Goal: Check status

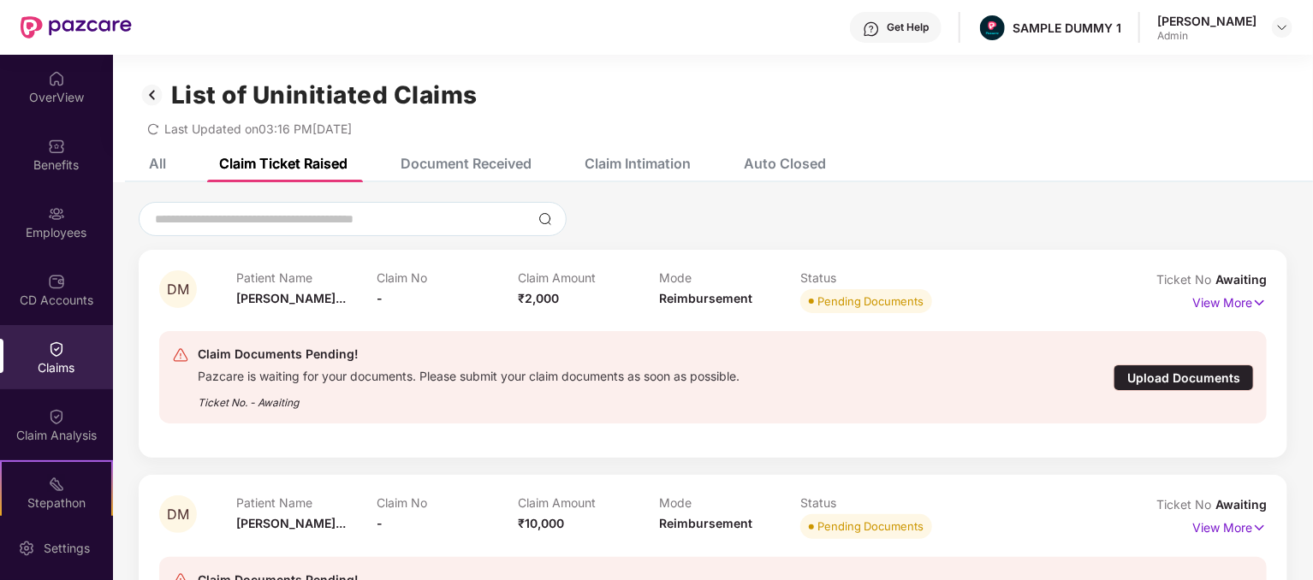
click at [578, 84] on div "List of Uninitiated Claims" at bounding box center [713, 94] width 1149 height 29
click at [706, 60] on div "List of Uninitiated Claims Last Updated on 03:16 PM[DATE]" at bounding box center [713, 100] width 1200 height 90
click at [735, 38] on div "Get Help SAMPLE DUMMY 1 [PERSON_NAME] Admin" at bounding box center [712, 27] width 1161 height 55
click at [458, 170] on div "Document Received" at bounding box center [466, 163] width 131 height 17
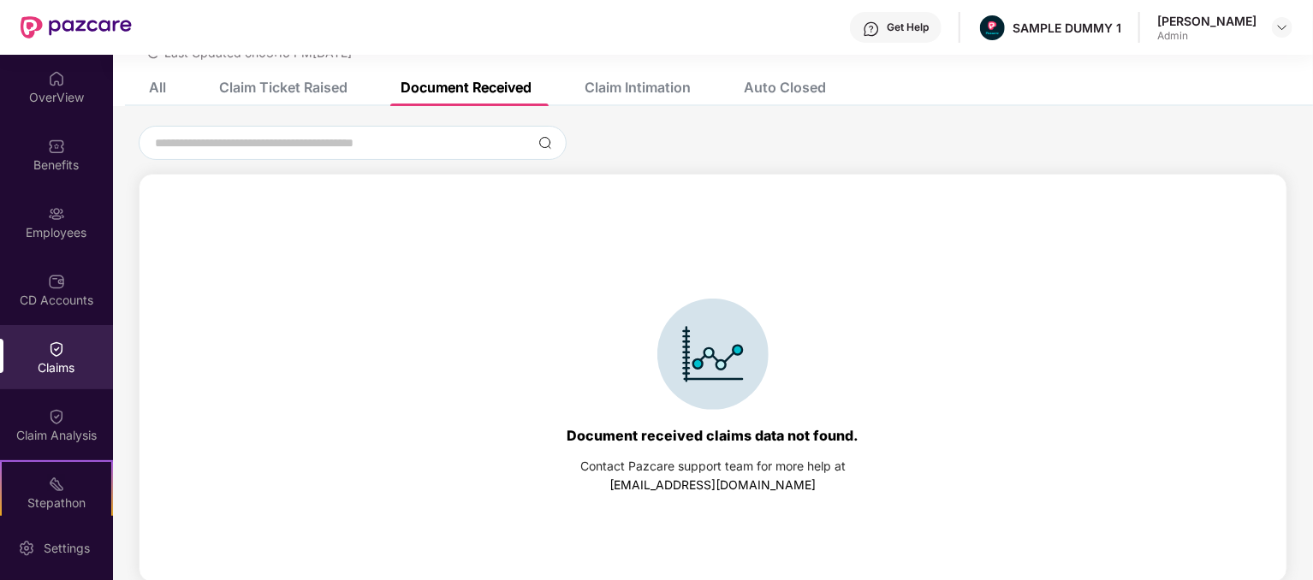
scroll to position [79, 0]
click at [643, 84] on div "Claim Intimation" at bounding box center [638, 84] width 106 height 17
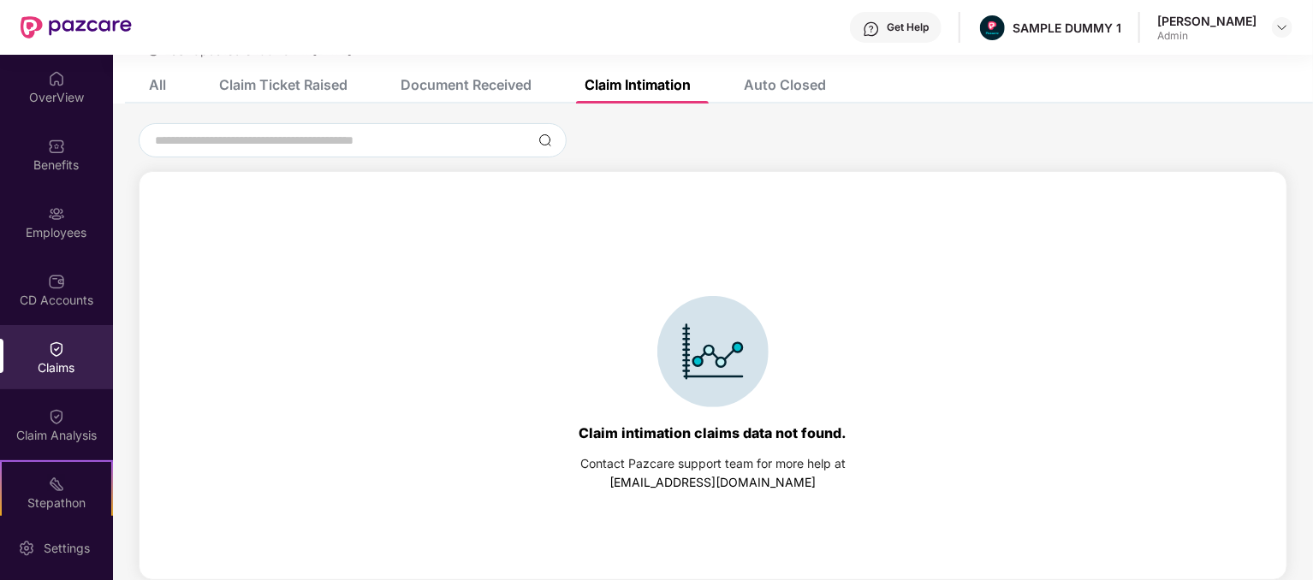
click at [779, 86] on div "Auto Closed" at bounding box center [785, 84] width 82 height 17
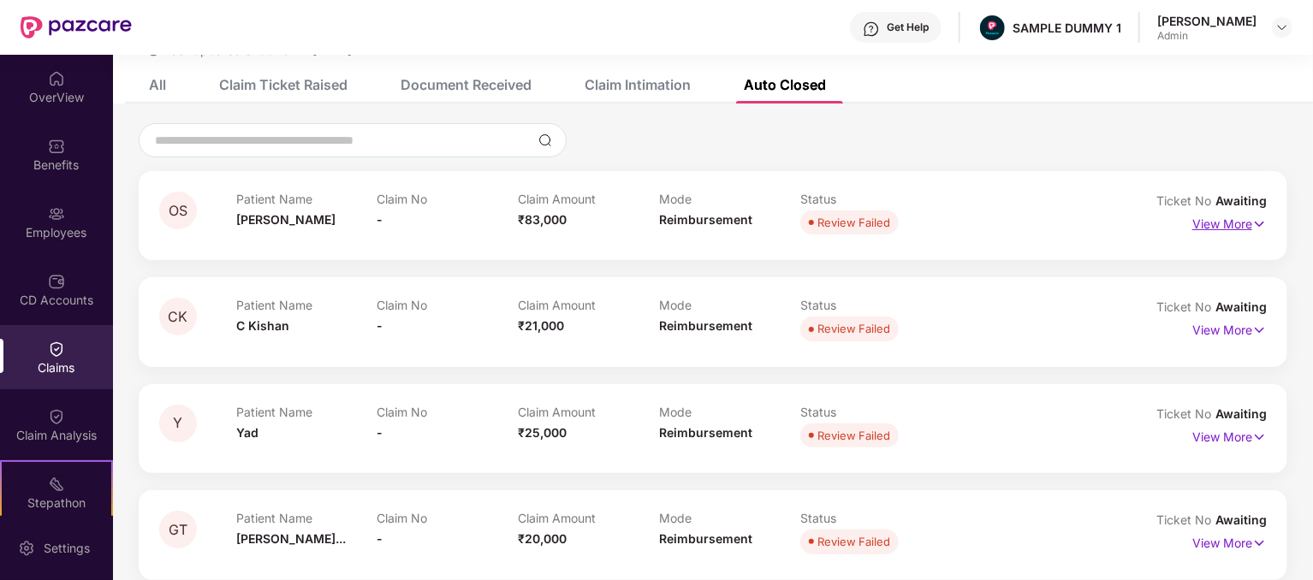
click at [1223, 227] on p "View More" at bounding box center [1230, 222] width 74 height 23
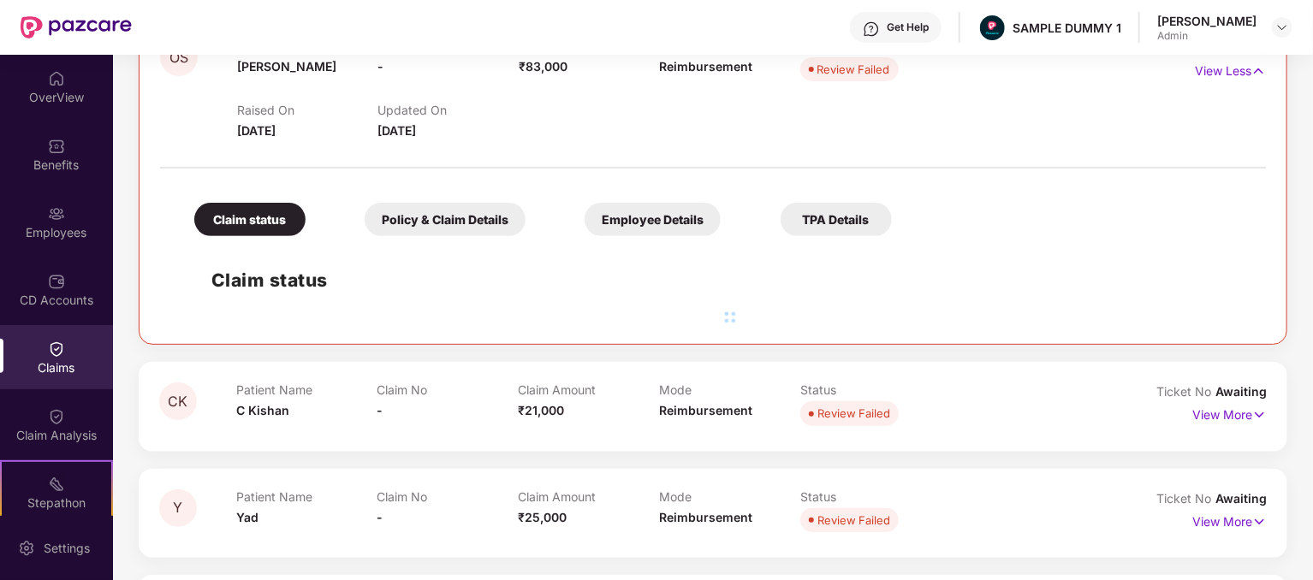
scroll to position [250, 0]
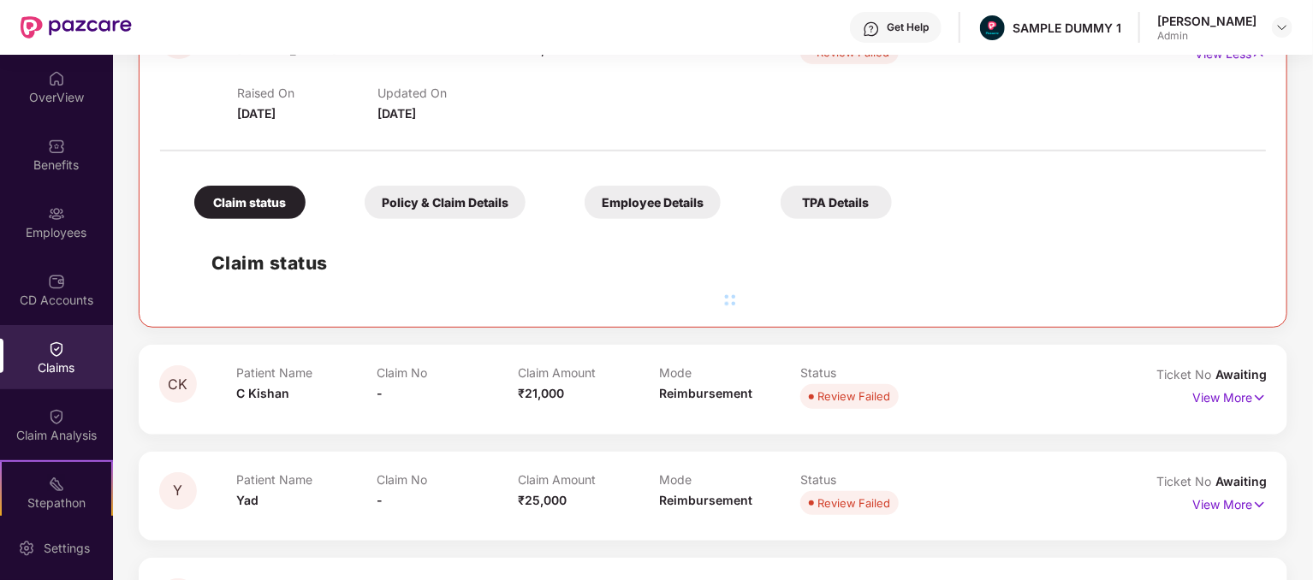
click at [455, 209] on div "Policy & Claim Details" at bounding box center [445, 202] width 161 height 33
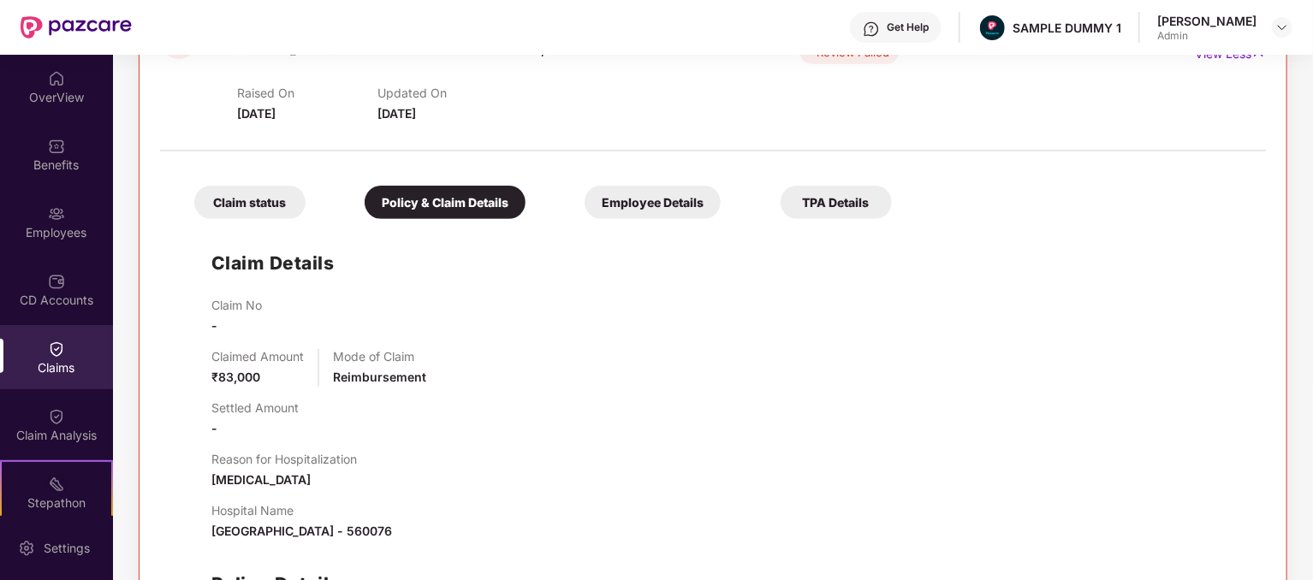
click at [650, 197] on div "Employee Details" at bounding box center [653, 202] width 136 height 33
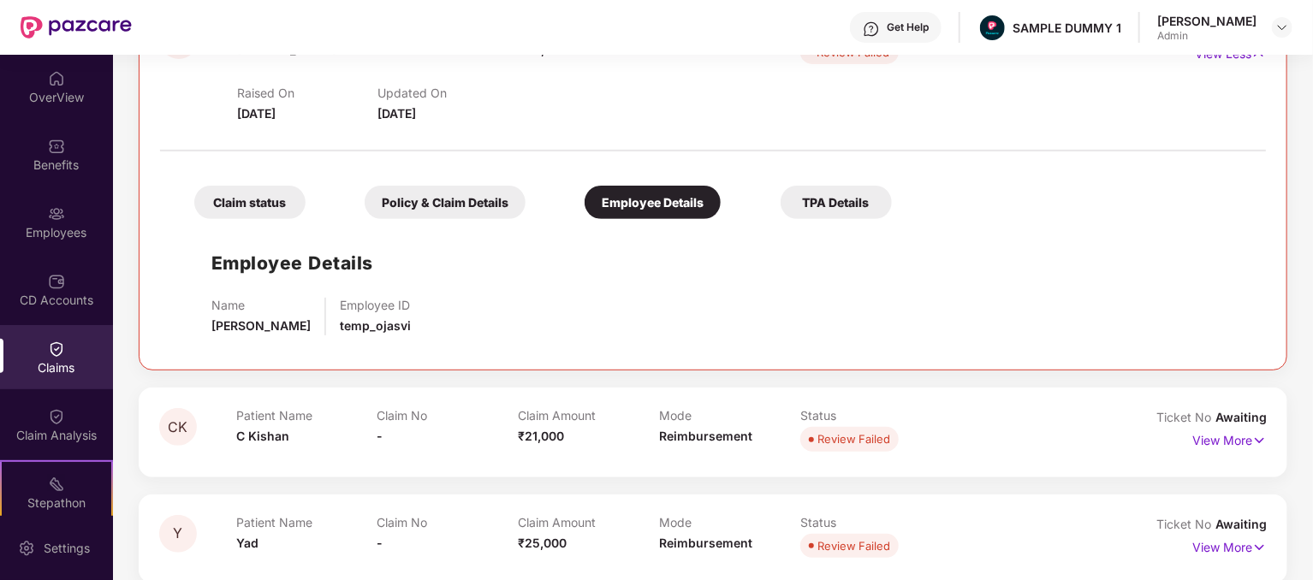
click at [818, 204] on div "TPA Details" at bounding box center [836, 202] width 111 height 33
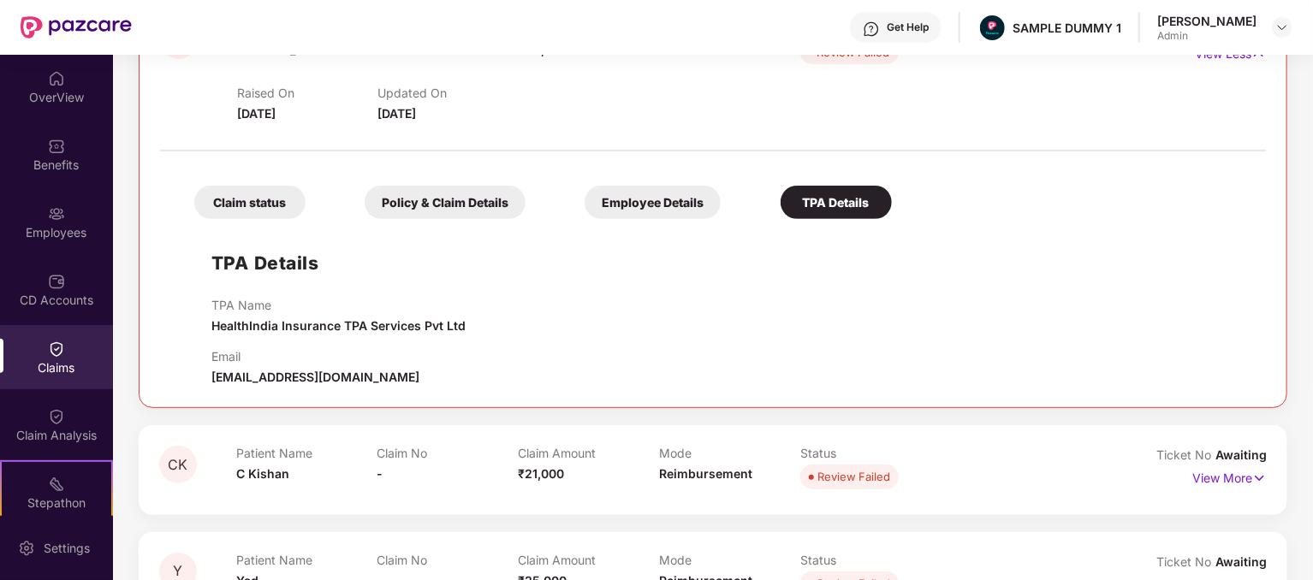
click at [247, 207] on div "Claim status" at bounding box center [249, 202] width 111 height 33
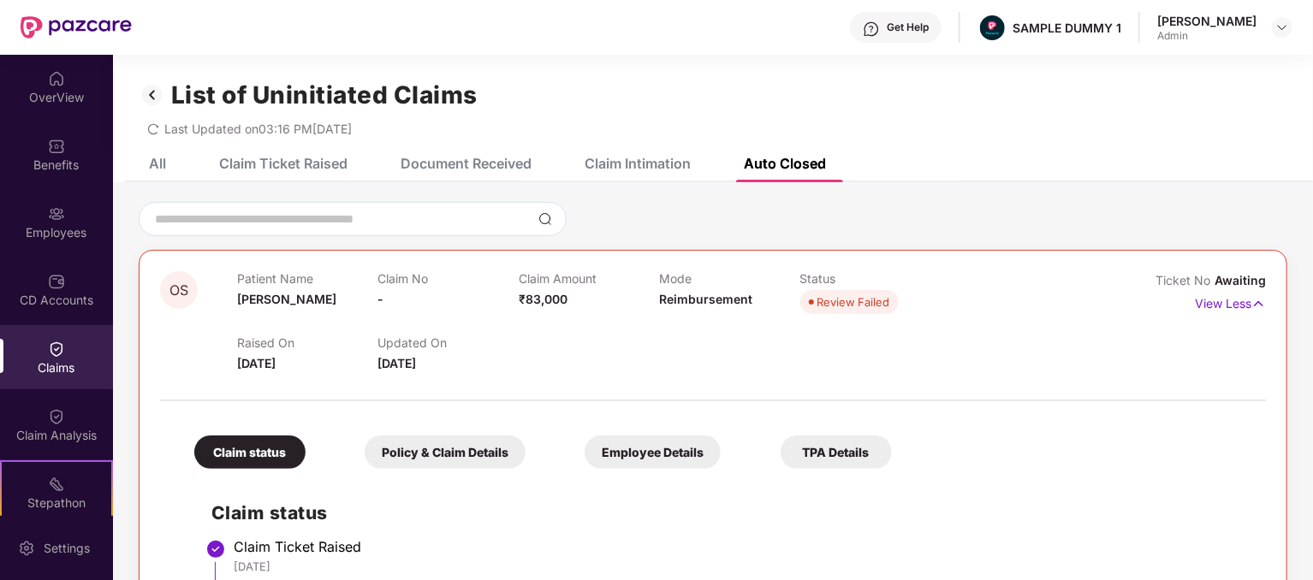
scroll to position [0, 0]
click at [484, 165] on div "Document Received" at bounding box center [466, 163] width 131 height 17
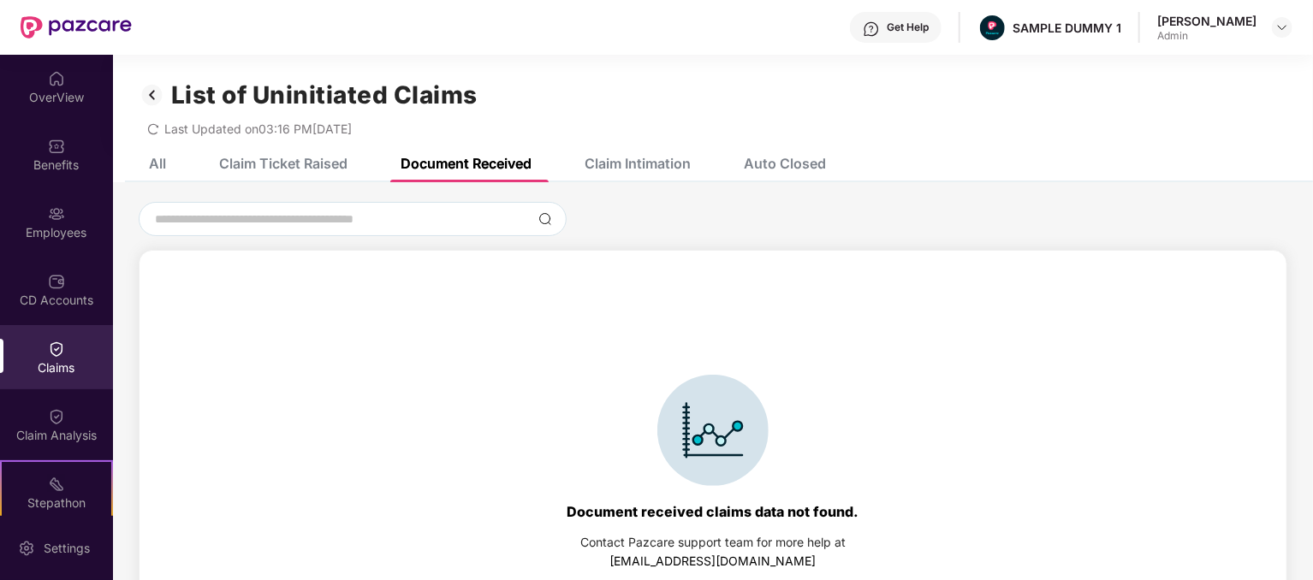
click at [438, 402] on div "Document received claims data not found. Contact Pazcare support team for more …" at bounding box center [713, 472] width 1130 height 409
click at [703, 90] on div "List of Uninitiated Claims" at bounding box center [713, 94] width 1149 height 29
click at [1034, 42] on div "Get Help SAMPLE DUMMY 1 [PERSON_NAME] Admin" at bounding box center [712, 27] width 1161 height 55
click at [770, 44] on div "Get Help SAMPLE DUMMY 1 [PERSON_NAME] Admin" at bounding box center [712, 27] width 1161 height 55
click at [793, 67] on div "List of Uninitiated Claims Last Updated on 03:16 PM[DATE]" at bounding box center [713, 100] width 1200 height 90
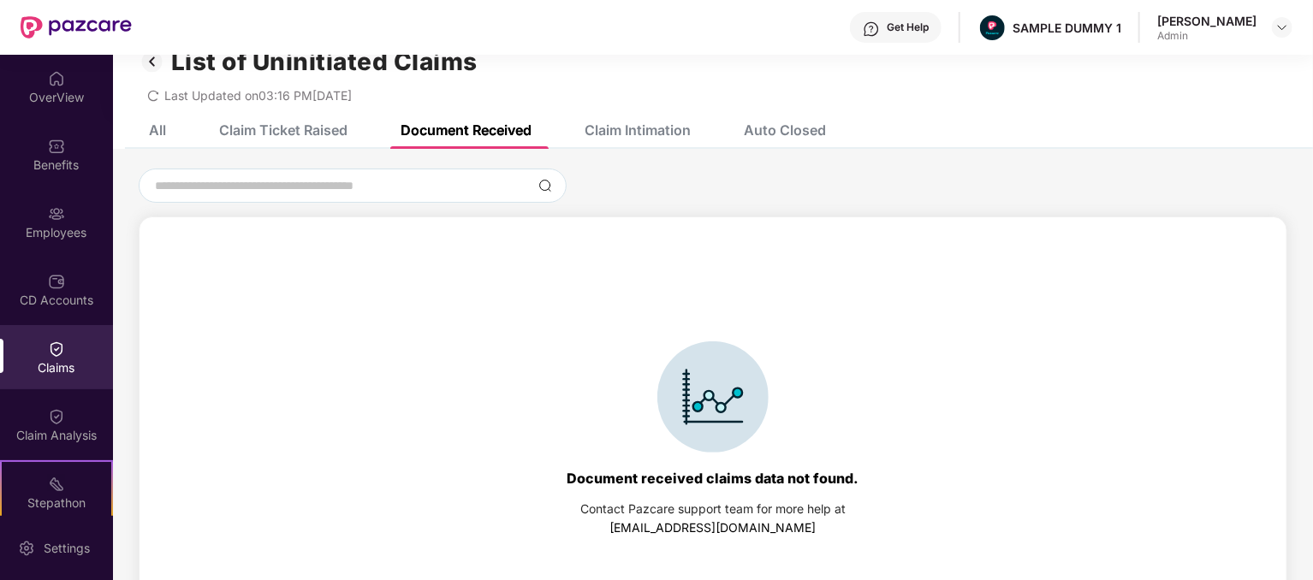
scroll to position [79, 0]
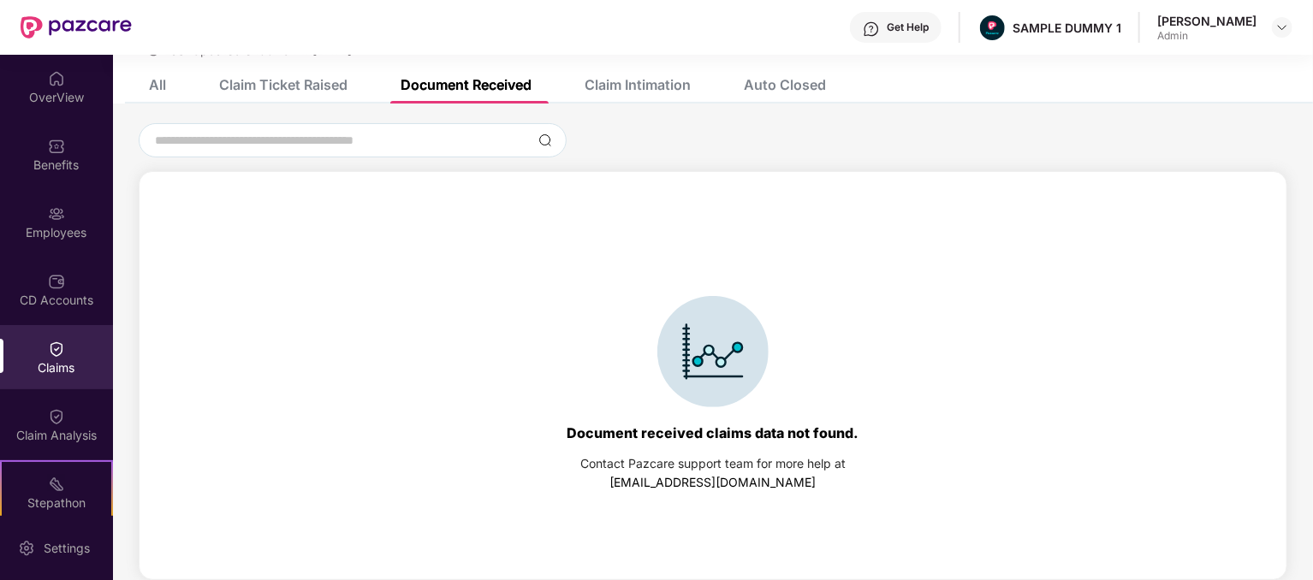
click at [657, 434] on div "Document received claims data not found." at bounding box center [714, 433] width 292 height 17
copy div "Document received claims data not found."
click at [640, 467] on div "Contact Pazcare support team for more help at" at bounding box center [712, 464] width 265 height 19
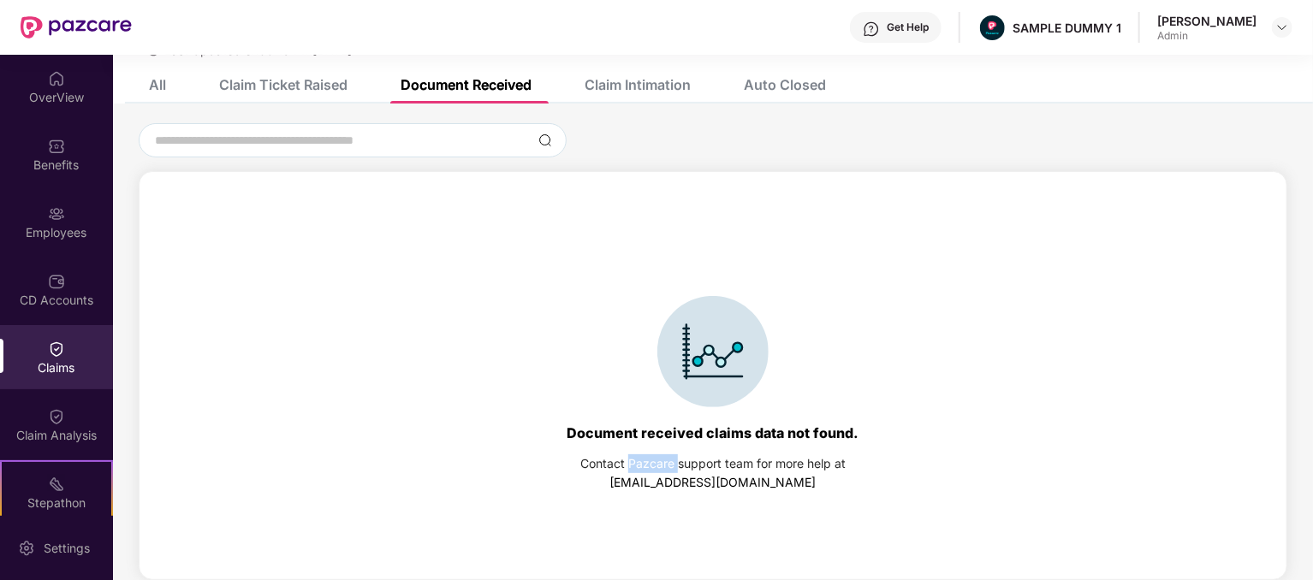
click at [640, 467] on div "Contact Pazcare support team for more help at" at bounding box center [712, 464] width 265 height 19
copy div "Contact Pazcare support team for more help at"
click at [661, 476] on link "[EMAIL_ADDRESS][DOMAIN_NAME]" at bounding box center [713, 482] width 206 height 15
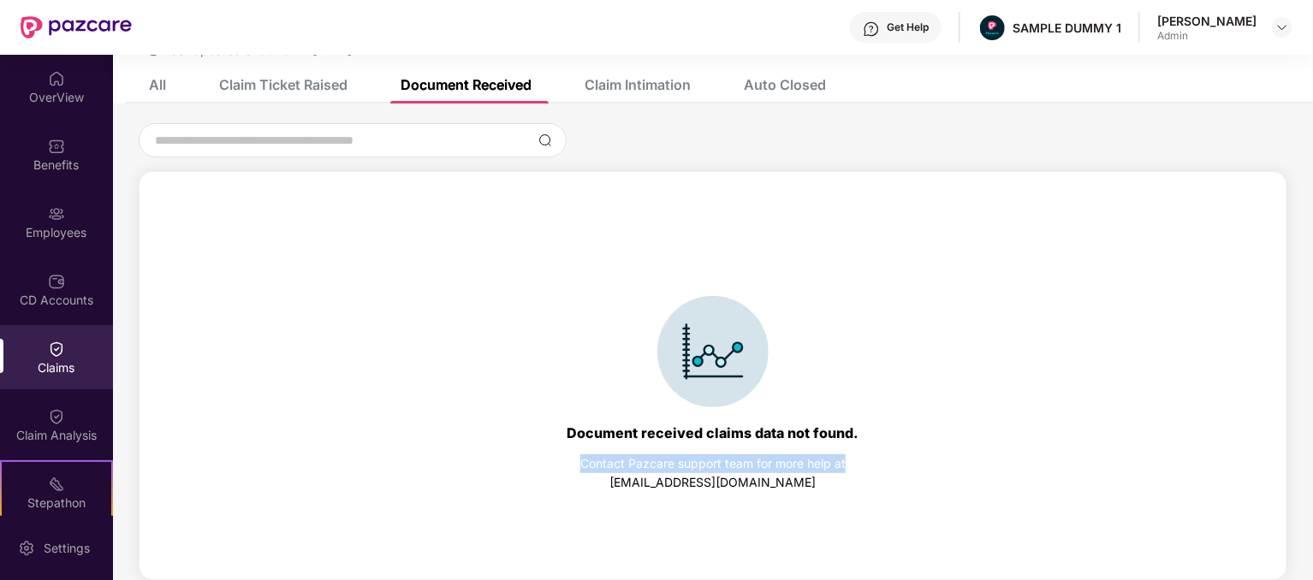
click at [661, 477] on link "[EMAIL_ADDRESS][DOMAIN_NAME]" at bounding box center [713, 482] width 206 height 15
click at [634, 476] on div "Contact Pazcare support team for more help at [EMAIL_ADDRESS][DOMAIN_NAME]" at bounding box center [712, 474] width 265 height 38
drag, startPoint x: 635, startPoint y: 479, endPoint x: 822, endPoint y: 497, distance: 187.5
click at [822, 497] on div "Document received claims data not found. Contact Pazcare support team for more …" at bounding box center [713, 393] width 1130 height 409
click at [772, 486] on link "[EMAIL_ADDRESS][DOMAIN_NAME]" at bounding box center [713, 482] width 206 height 15
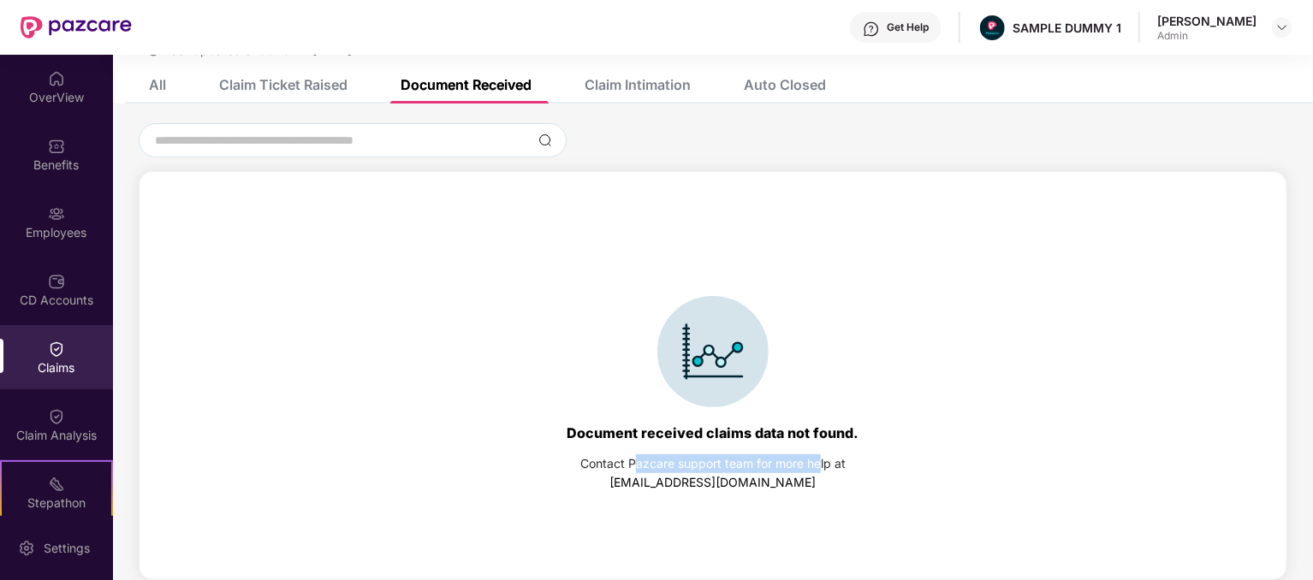
click at [791, 480] on div "Contact Pazcare support team for more help at [EMAIL_ADDRESS][DOMAIN_NAME]" at bounding box center [712, 474] width 265 height 38
drag, startPoint x: 787, startPoint y: 481, endPoint x: 765, endPoint y: 494, distance: 25.0
click at [764, 492] on div "Document received claims data not found. Contact Pazcare support team for more …" at bounding box center [713, 393] width 1130 height 409
click at [785, 491] on div "Document received claims data not found. Contact Pazcare support team for more …" at bounding box center [713, 393] width 1130 height 409
drag, startPoint x: 778, startPoint y: 481, endPoint x: 642, endPoint y: 483, distance: 136.1
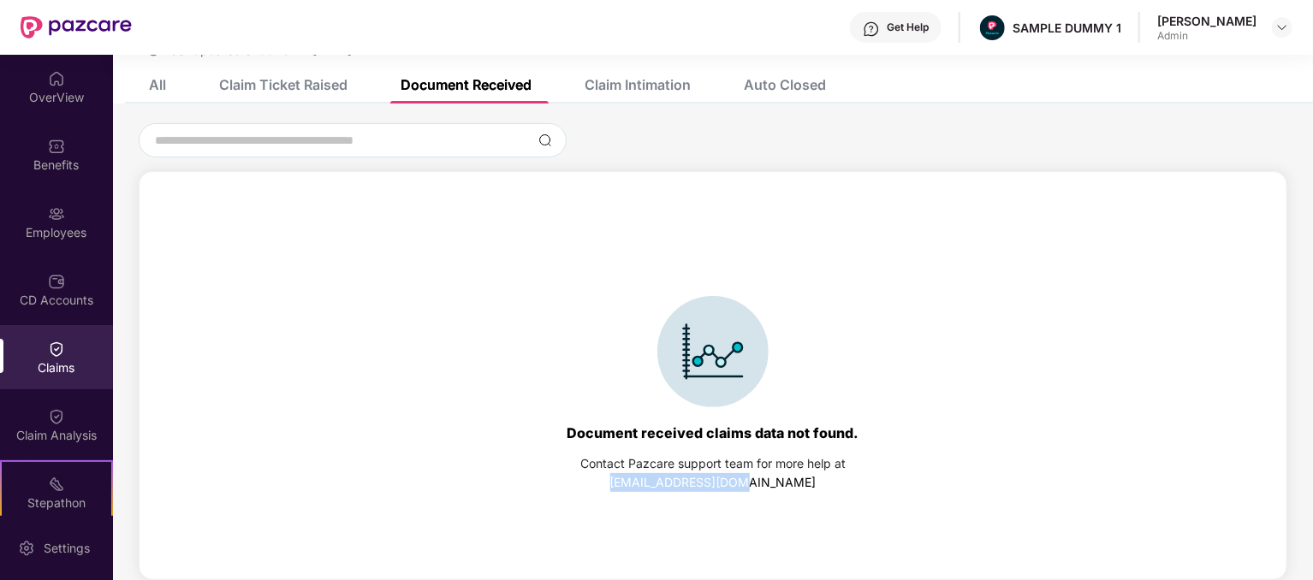
click at [642, 483] on div "Contact Pazcare support team for more help at [EMAIL_ADDRESS][DOMAIN_NAME]" at bounding box center [712, 474] width 265 height 38
copy link "[EMAIL_ADDRESS][DOMAIN_NAME]"
click at [301, 88] on div "Claim Ticket Raised" at bounding box center [283, 84] width 128 height 17
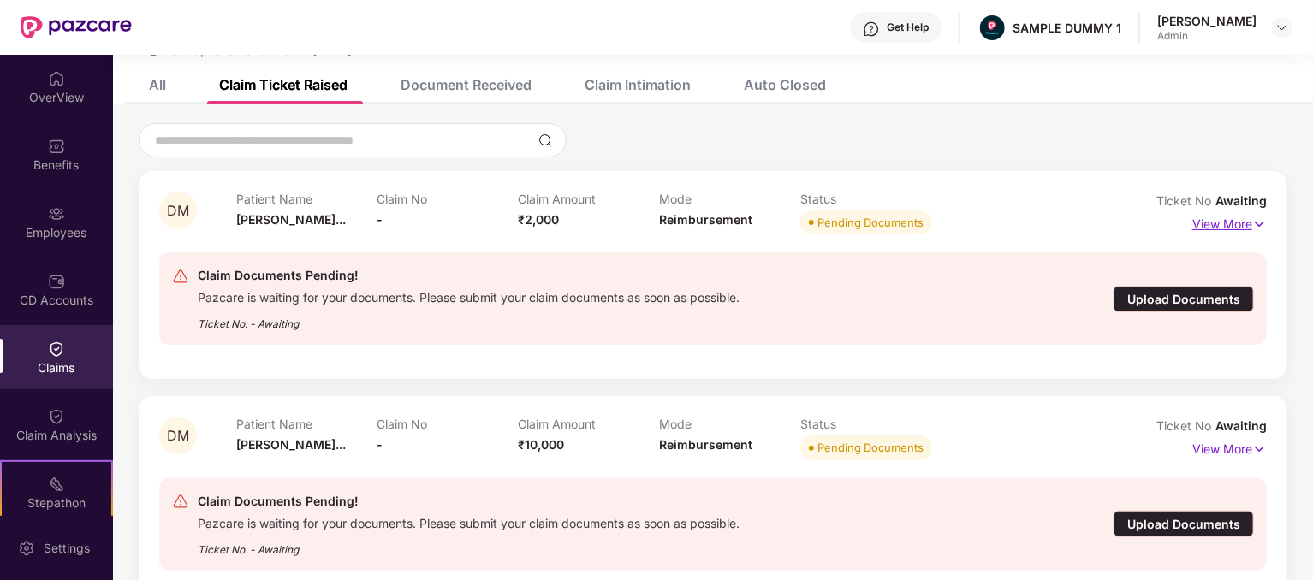
click at [1238, 229] on p "View More" at bounding box center [1230, 222] width 74 height 23
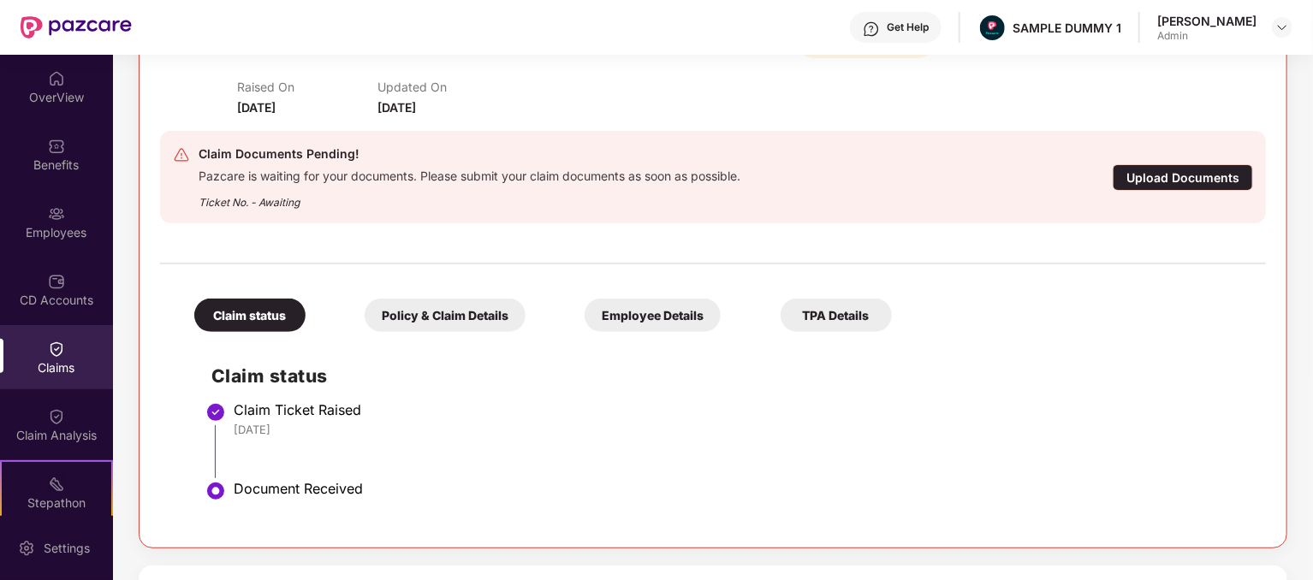
scroll to position [257, 0]
click at [435, 322] on div "Policy & Claim Details" at bounding box center [445, 314] width 161 height 33
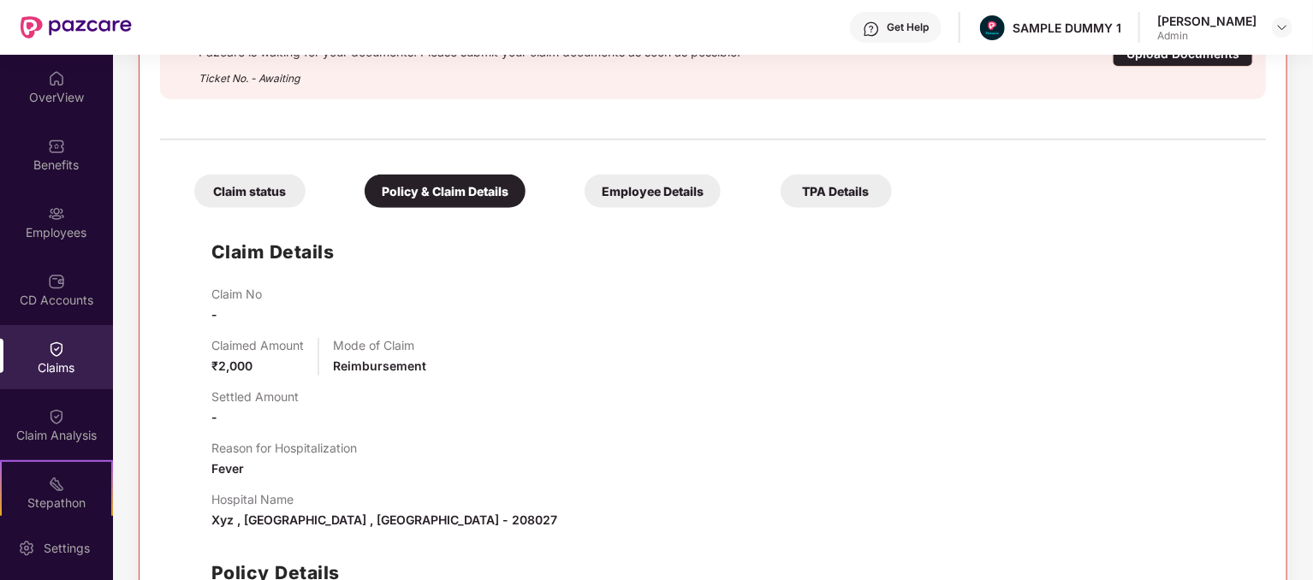
scroll to position [342, 0]
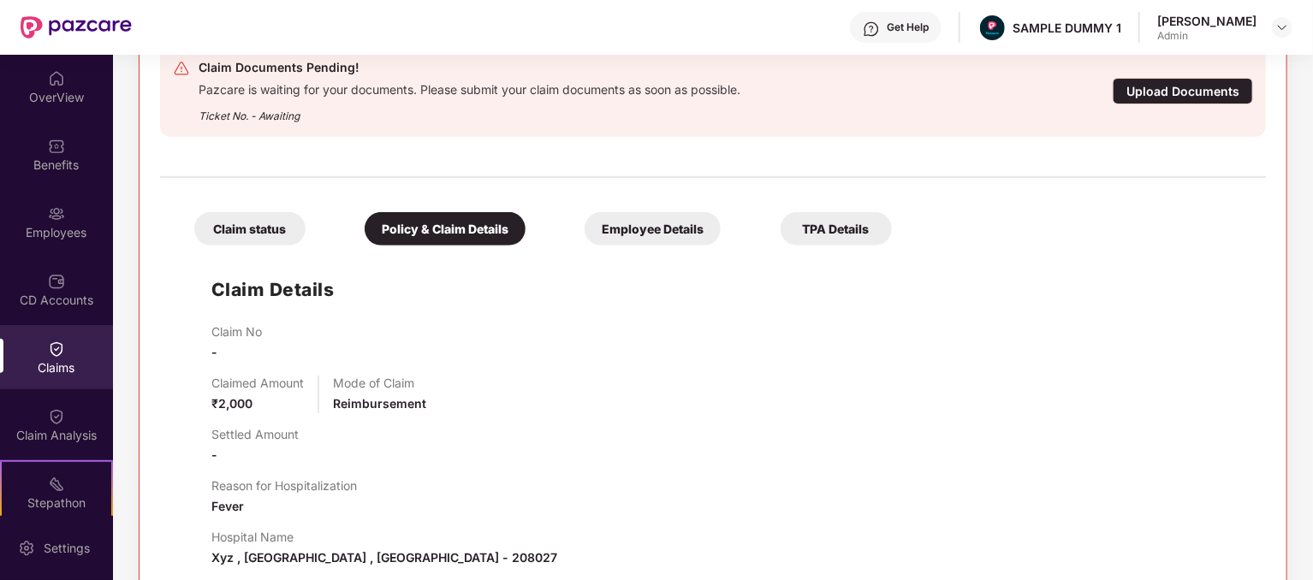
click at [234, 246] on div "Claim status Policy & Claim Details Employee Details TPA Details Claim Details …" at bounding box center [713, 468] width 1106 height 562
click at [255, 240] on div "Claim status" at bounding box center [249, 228] width 111 height 33
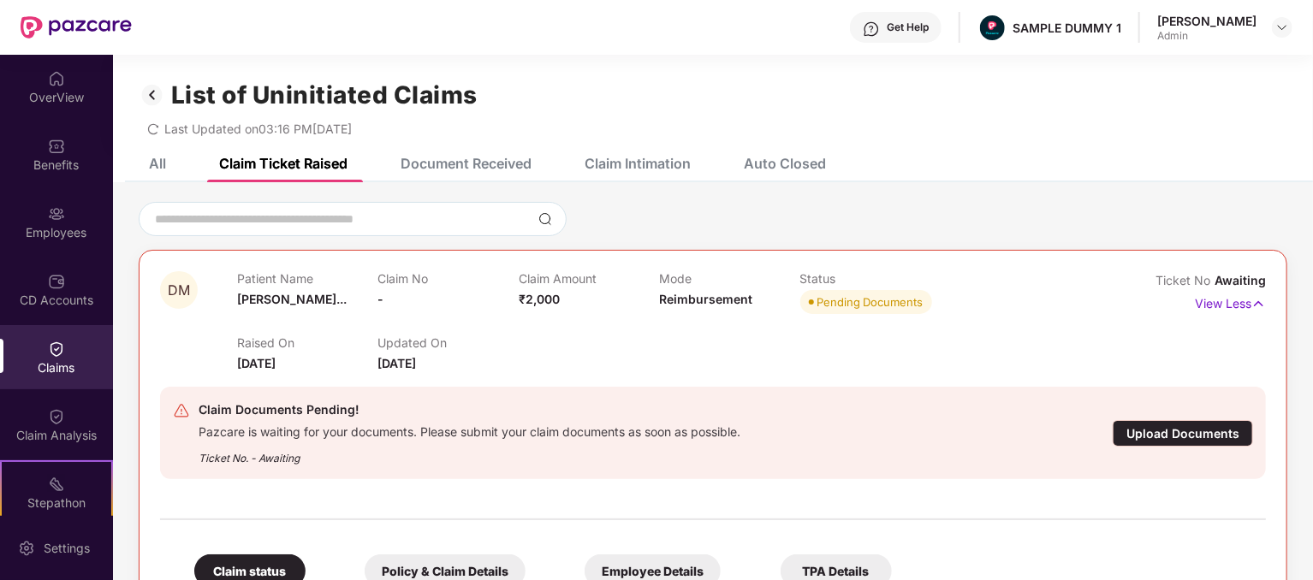
scroll to position [0, 0]
click at [150, 104] on img at bounding box center [152, 94] width 27 height 29
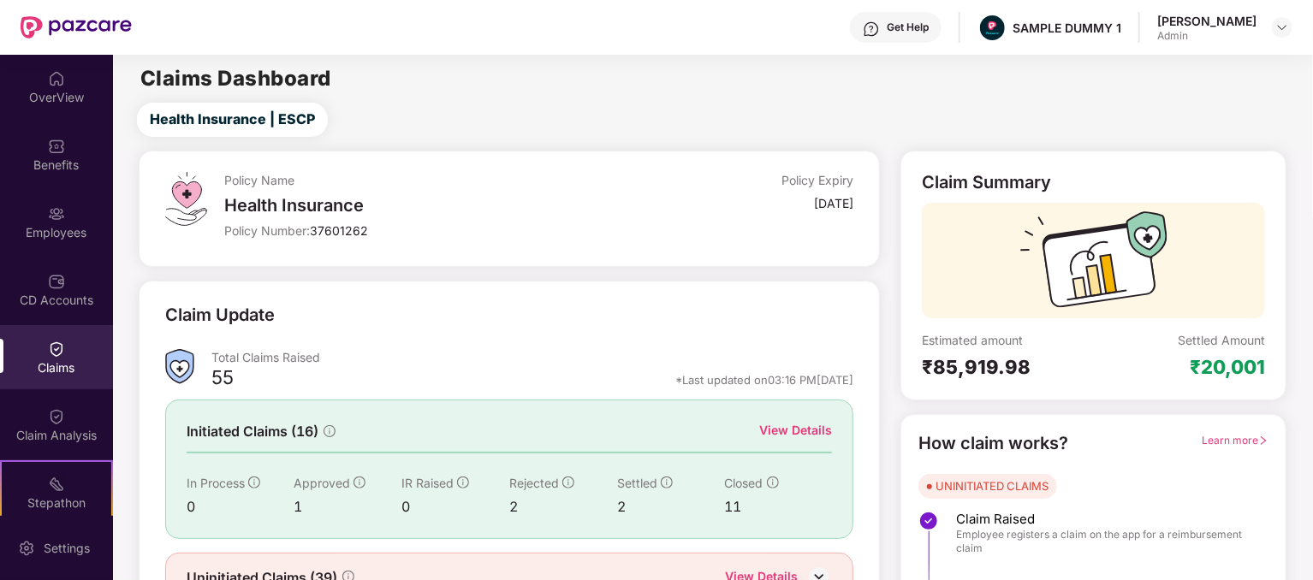
click at [789, 426] on div "View Details" at bounding box center [795, 430] width 73 height 19
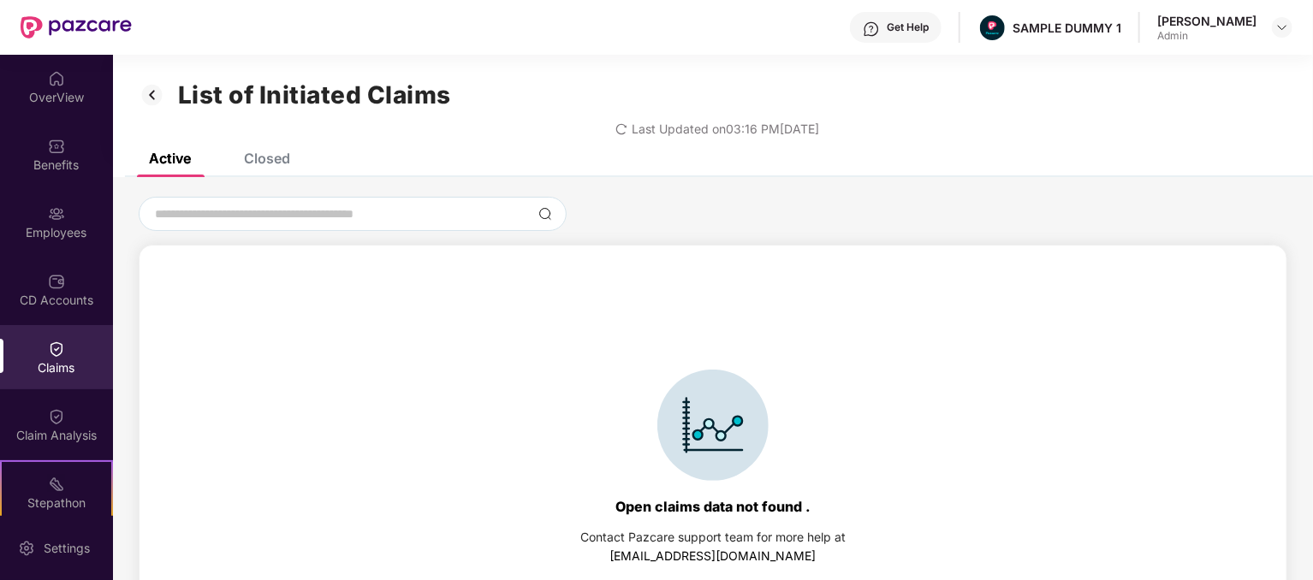
click at [280, 165] on div "Closed" at bounding box center [267, 158] width 46 height 17
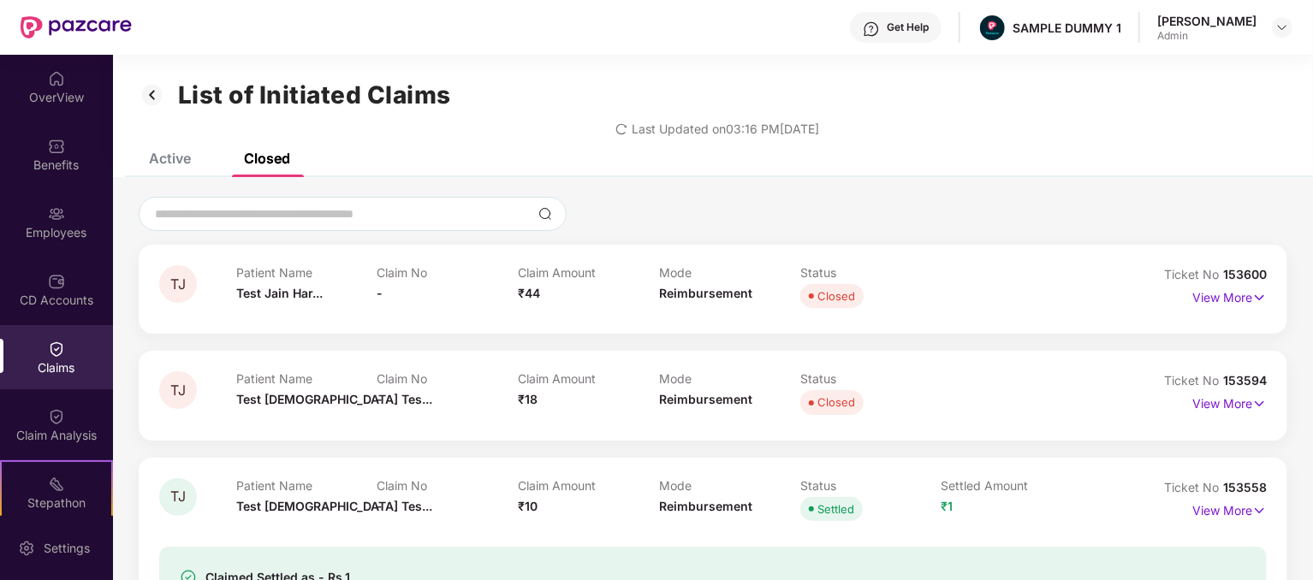
click at [151, 89] on img at bounding box center [152, 94] width 27 height 29
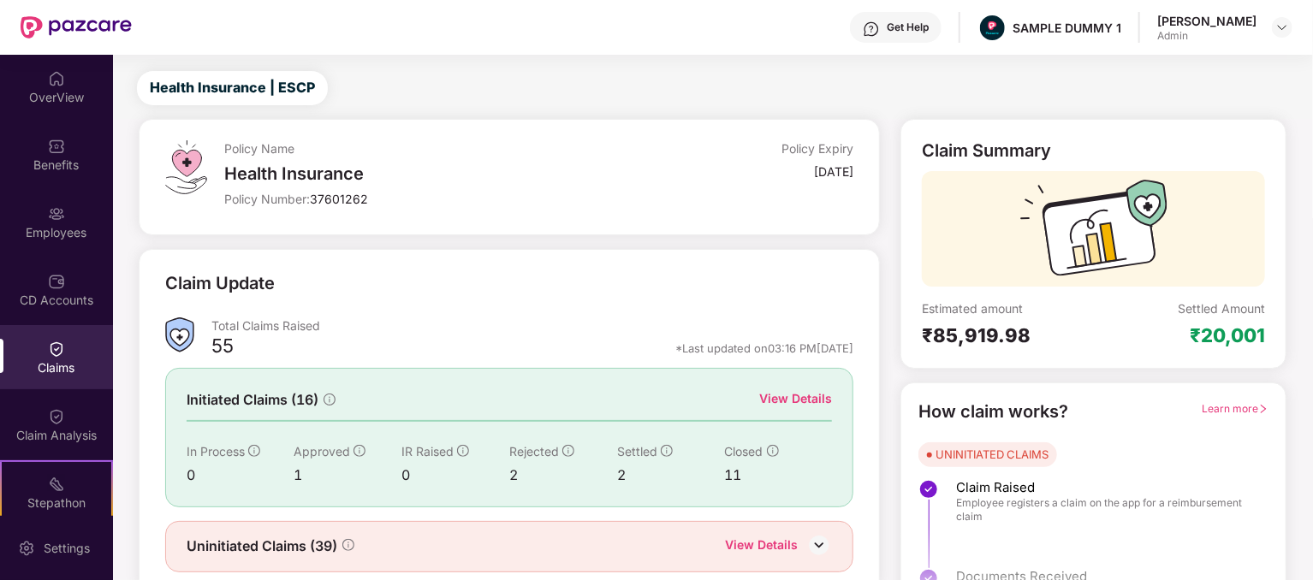
scroll to position [89, 0]
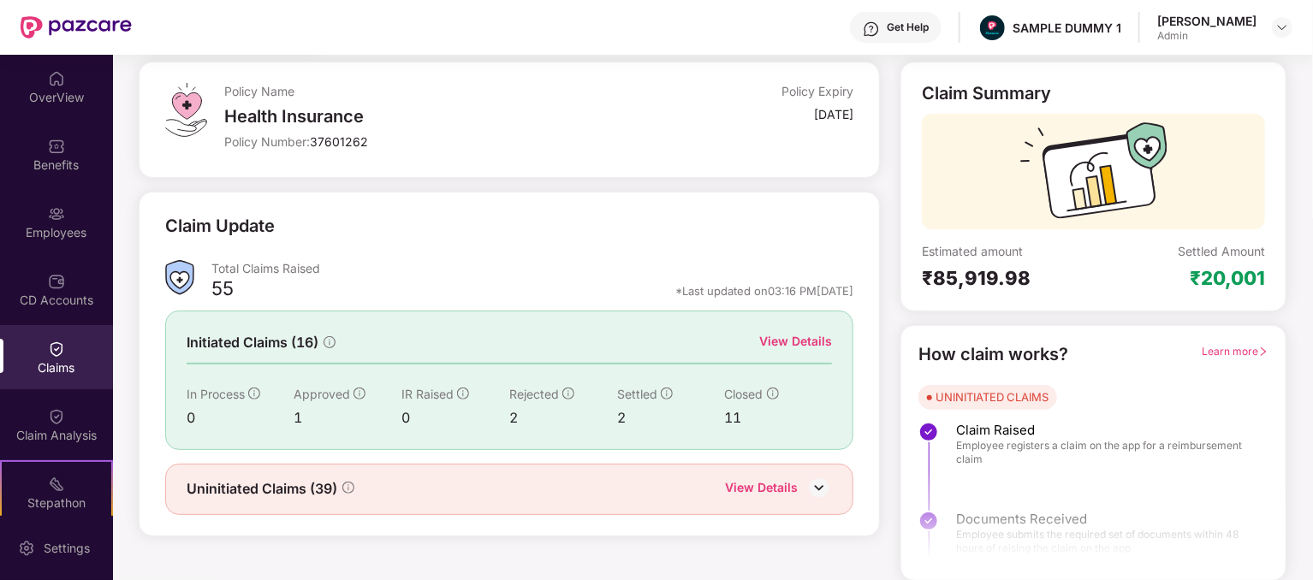
click at [754, 487] on div "View Details" at bounding box center [761, 490] width 73 height 22
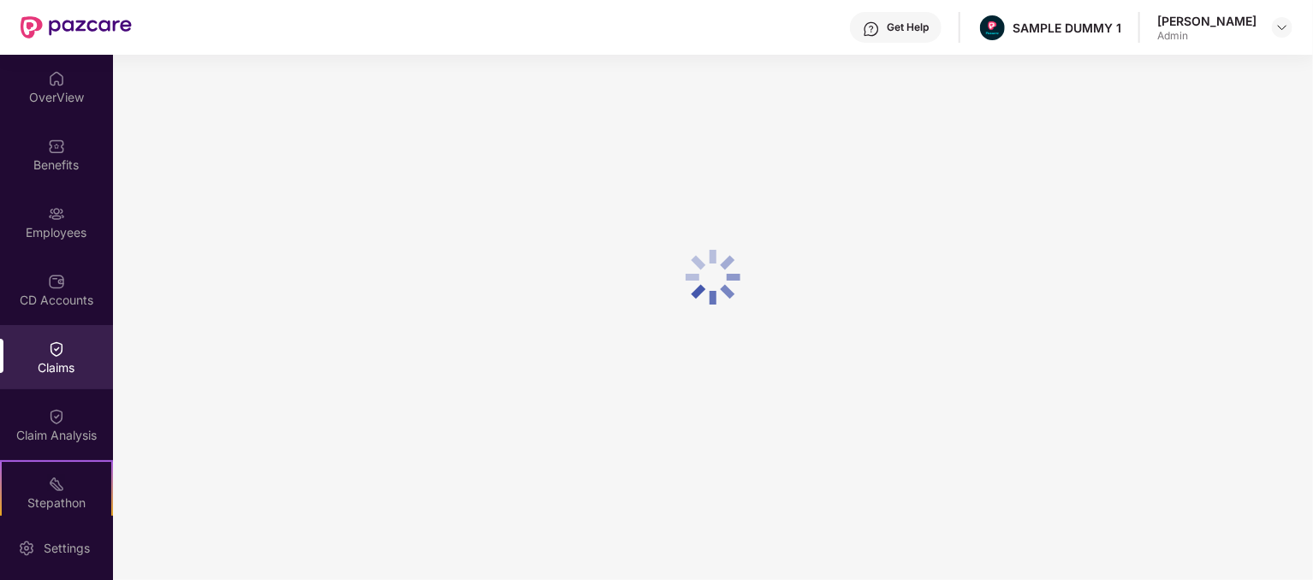
click at [817, 229] on div at bounding box center [713, 277] width 1200 height 555
click at [747, 335] on div at bounding box center [713, 277] width 1200 height 555
click at [315, 232] on div at bounding box center [713, 277] width 1200 height 555
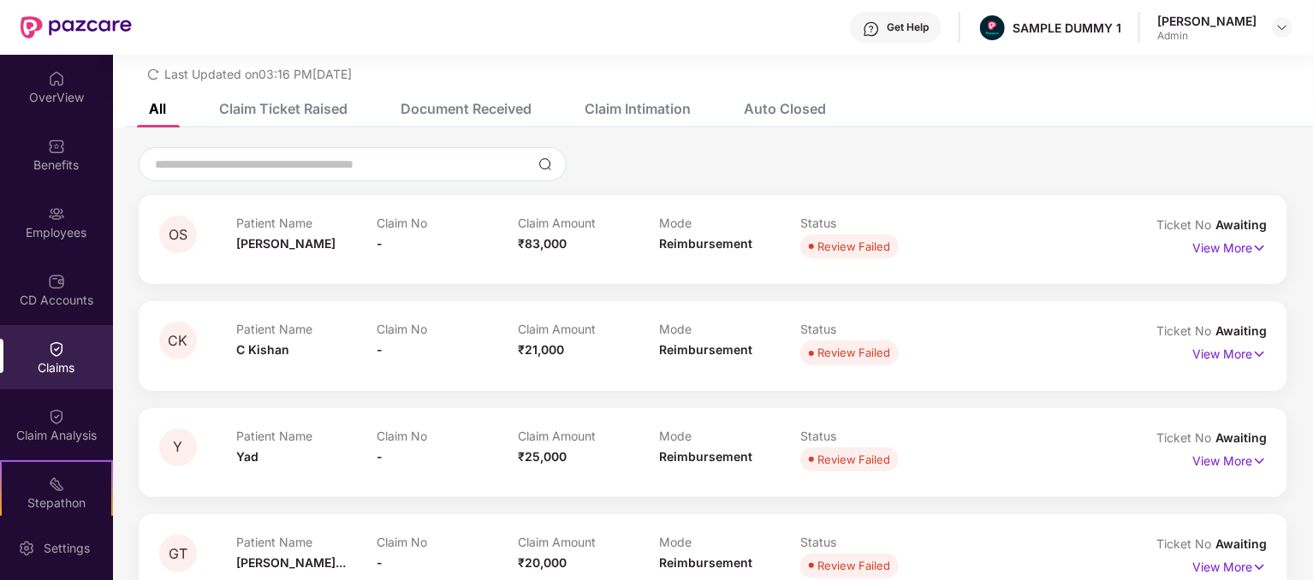
scroll to position [89, 0]
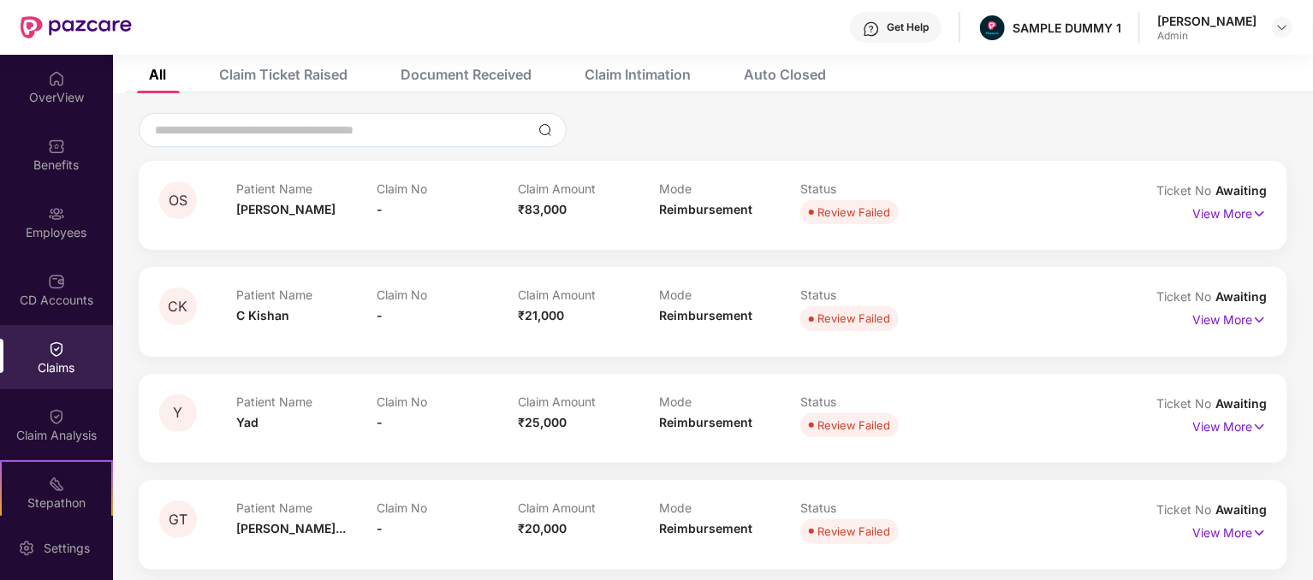
click at [700, 285] on div "CK Patient Name [PERSON_NAME] Claim No - Claim Amount ₹21,000 Mode Reimbursemen…" at bounding box center [713, 311] width 1149 height 89
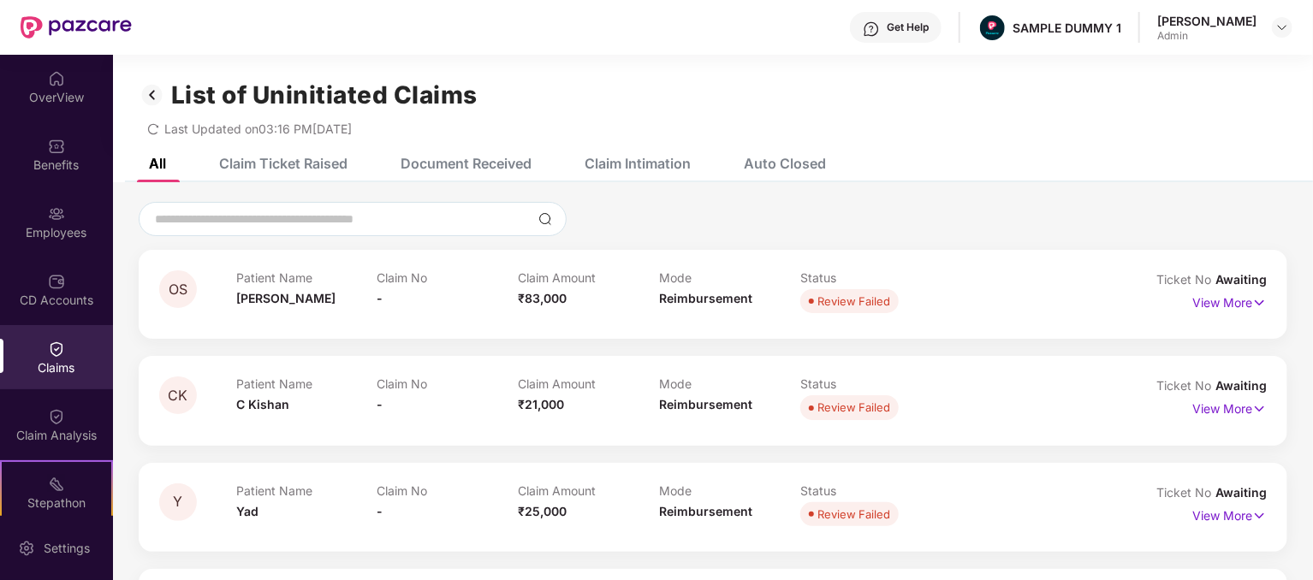
click at [755, 167] on div "Auto Closed" at bounding box center [785, 163] width 82 height 17
click at [650, 158] on div "Claim Intimation" at bounding box center [638, 163] width 106 height 17
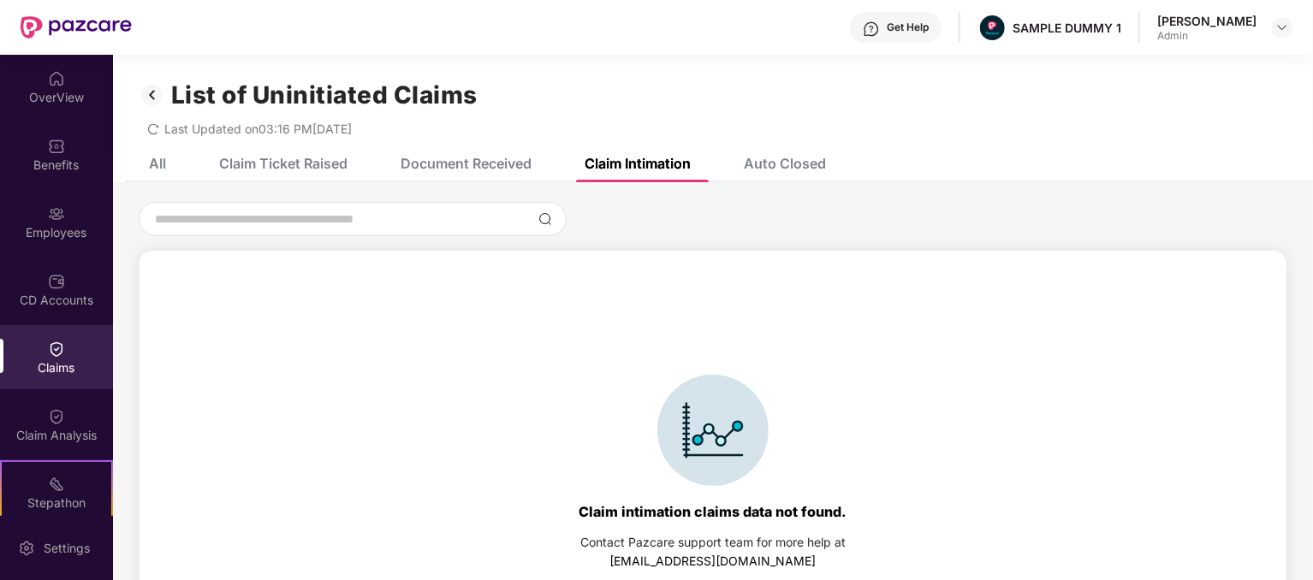
click at [762, 152] on div "Auto Closed" at bounding box center [772, 164] width 108 height 38
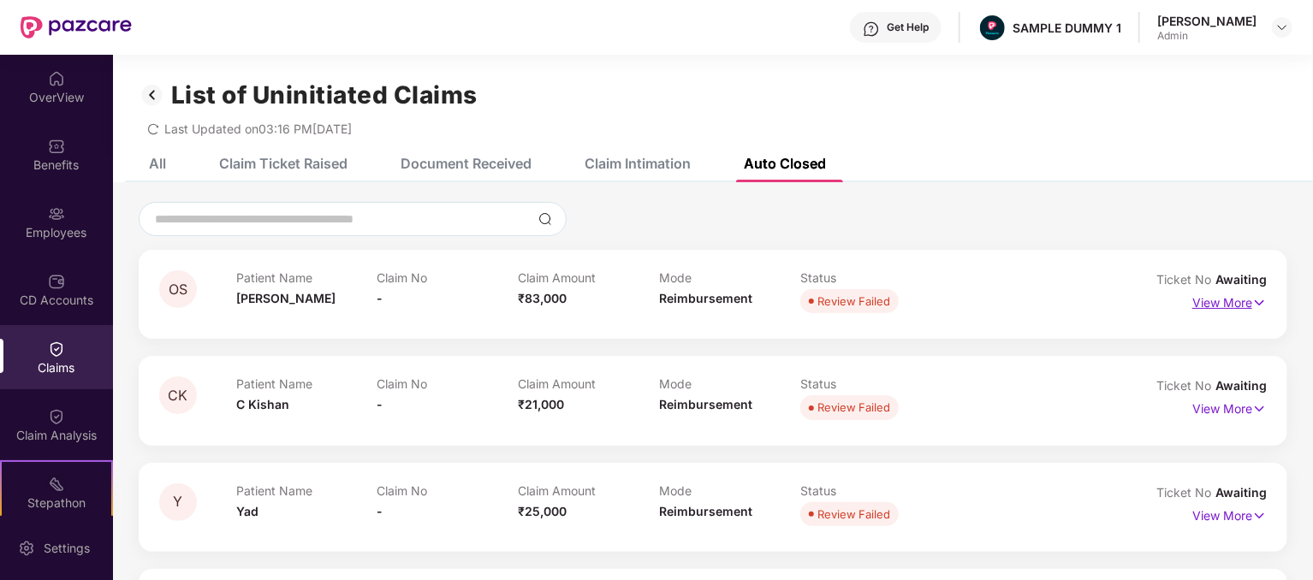
click at [1200, 298] on p "View More" at bounding box center [1230, 300] width 74 height 23
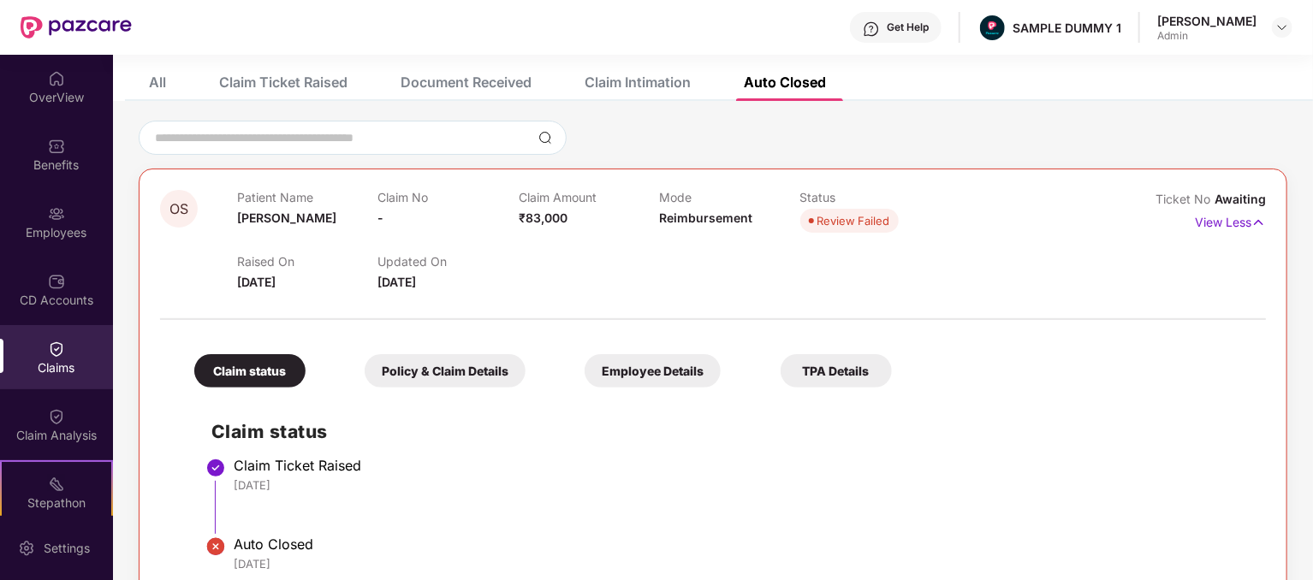
scroll to position [86, 0]
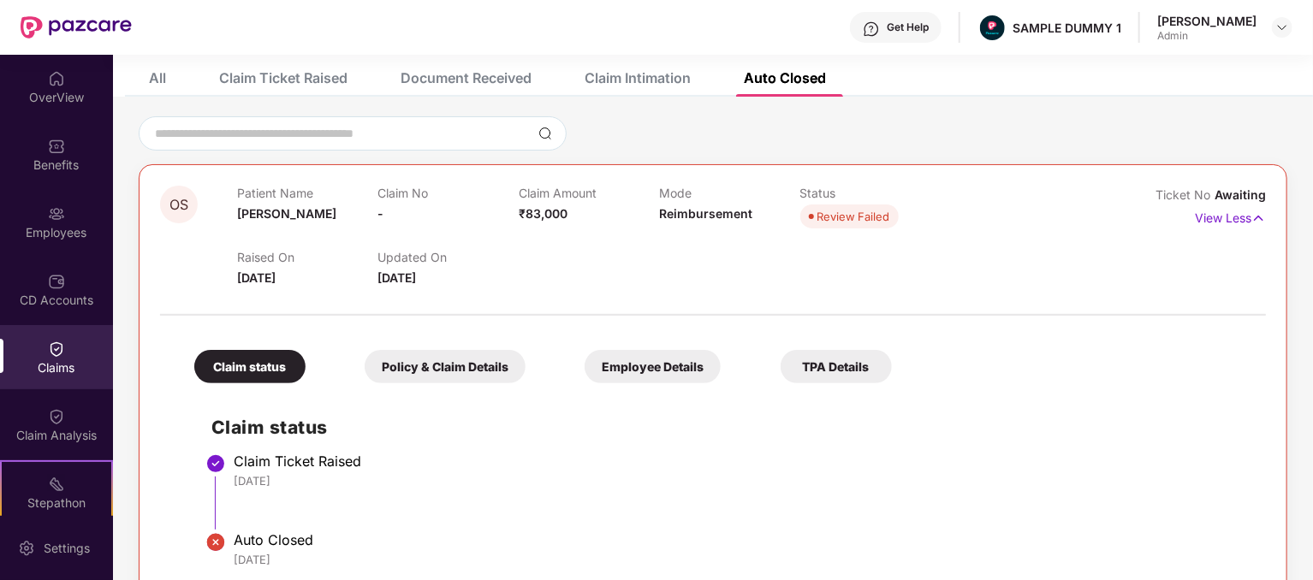
click at [473, 390] on div "Claim status Policy & Claim Details Employee Details TPA Details Claim status C…" at bounding box center [713, 451] width 1106 height 254
click at [472, 364] on div "Policy & Claim Details" at bounding box center [445, 366] width 161 height 33
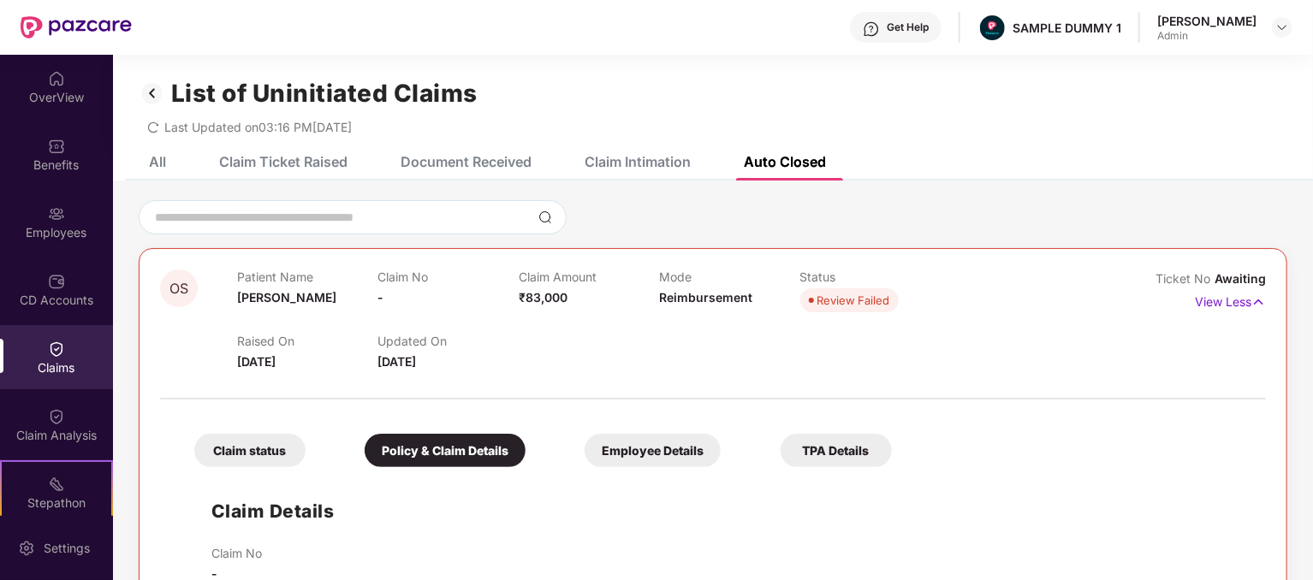
scroll to position [0, 0]
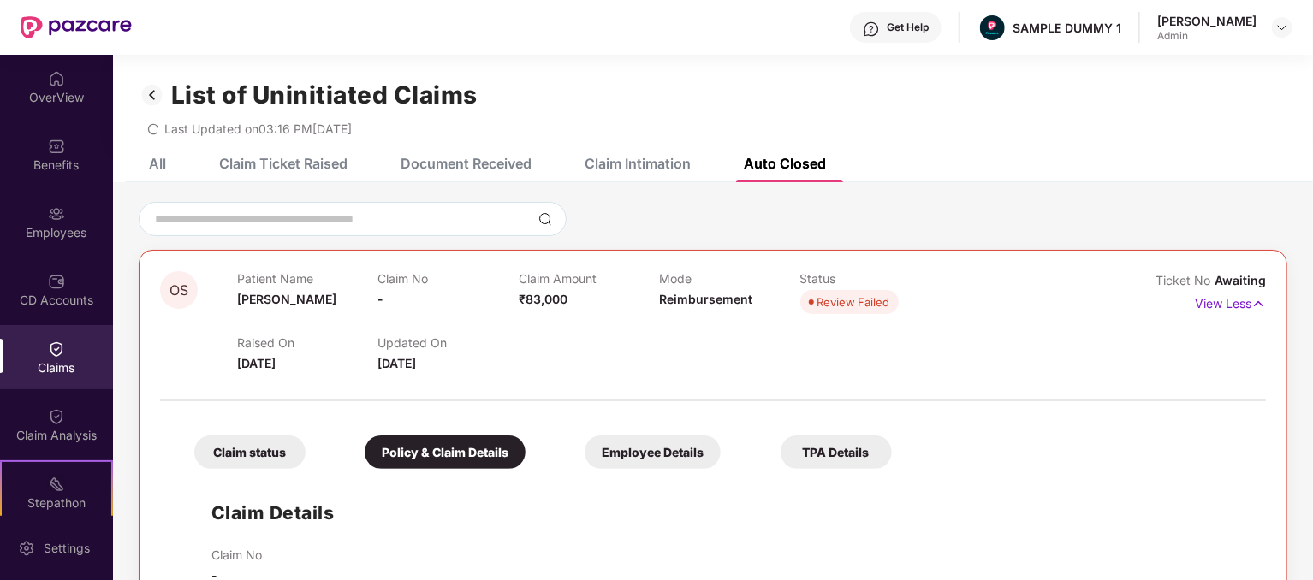
click at [151, 101] on img at bounding box center [152, 94] width 27 height 29
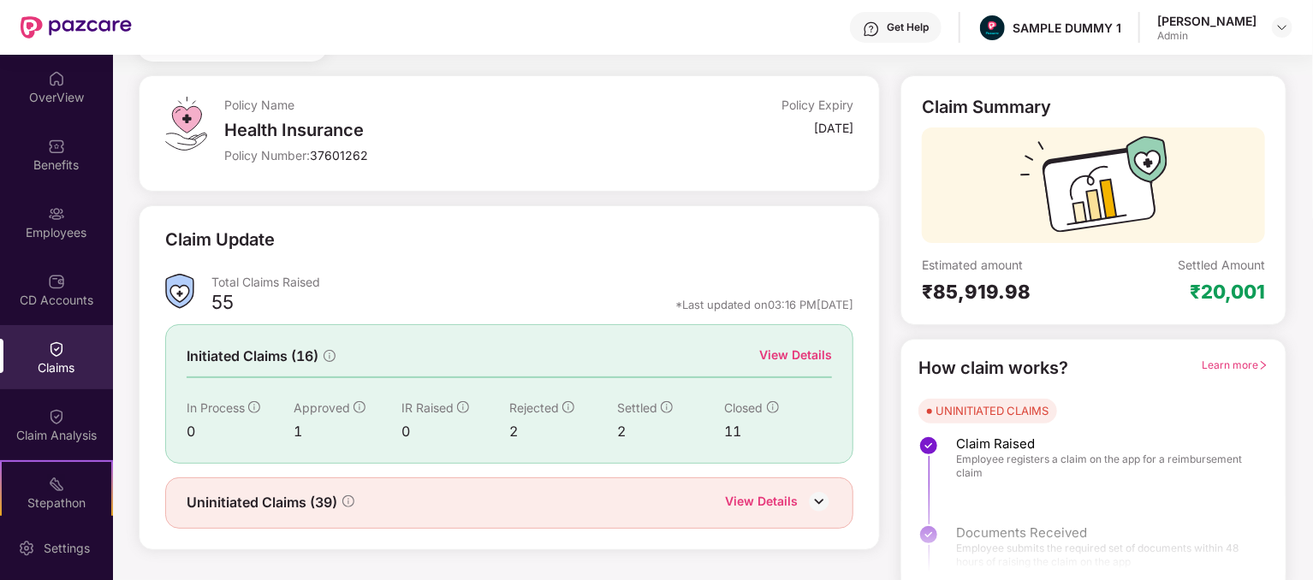
scroll to position [89, 0]
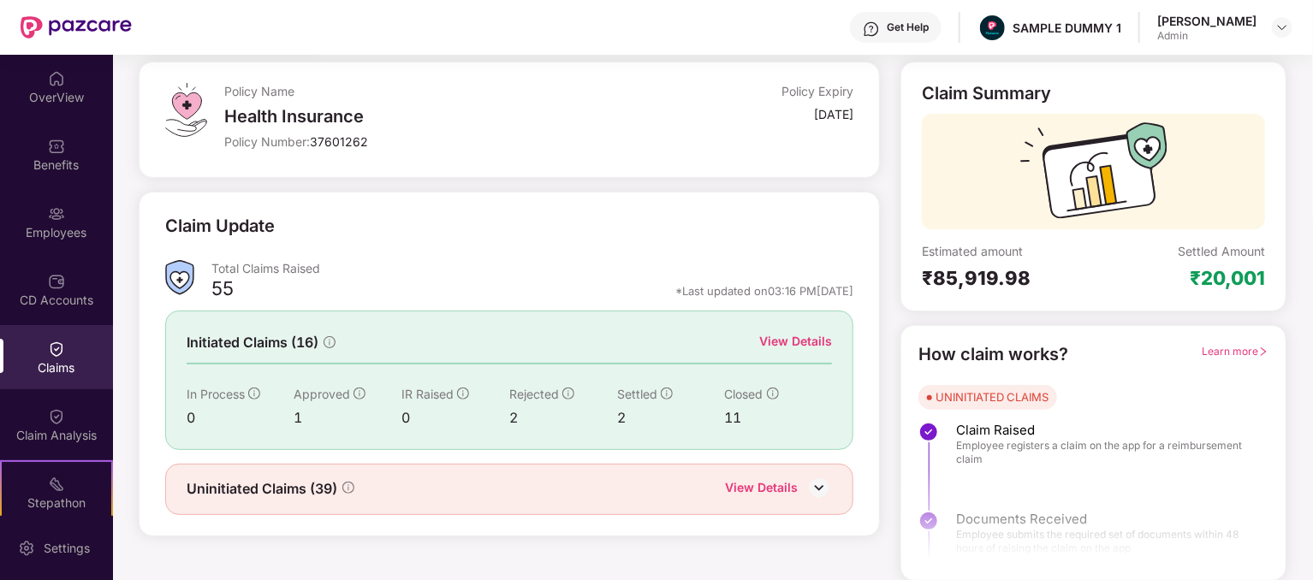
click at [802, 336] on div "View Details" at bounding box center [795, 341] width 73 height 19
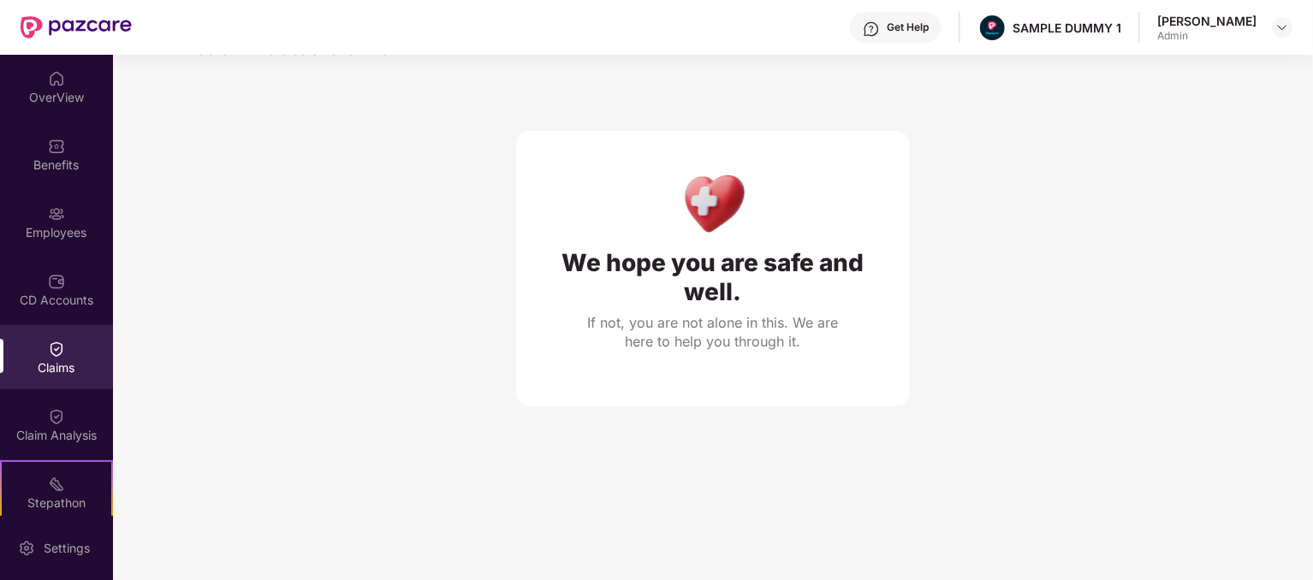
scroll to position [74, 0]
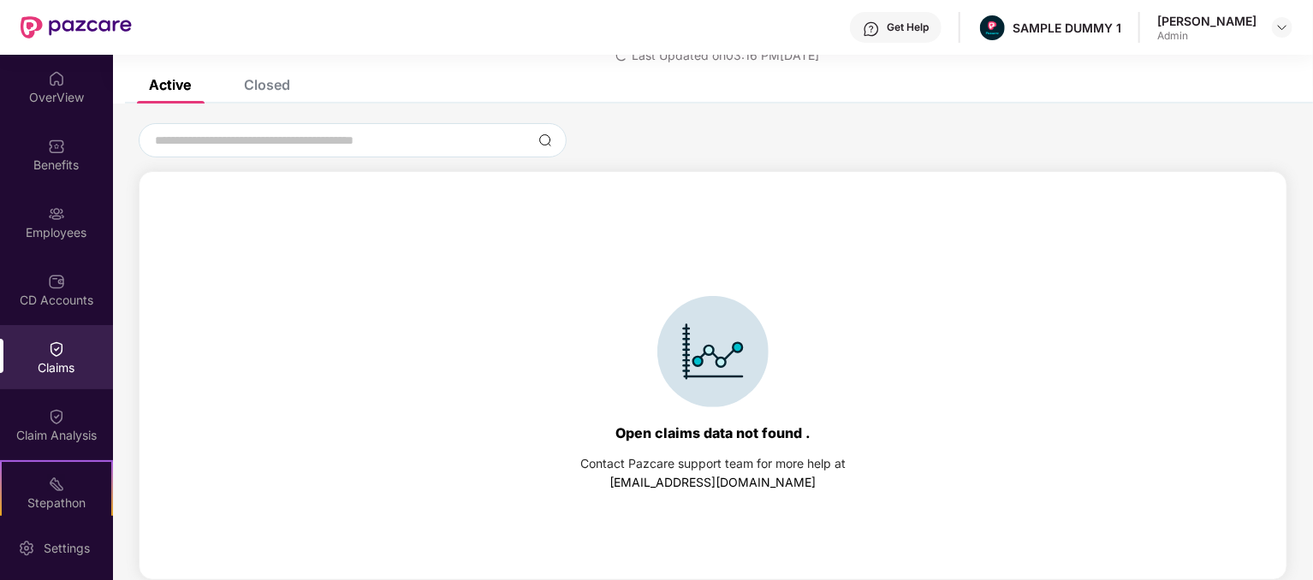
click at [268, 91] on div "Closed" at bounding box center [267, 84] width 46 height 17
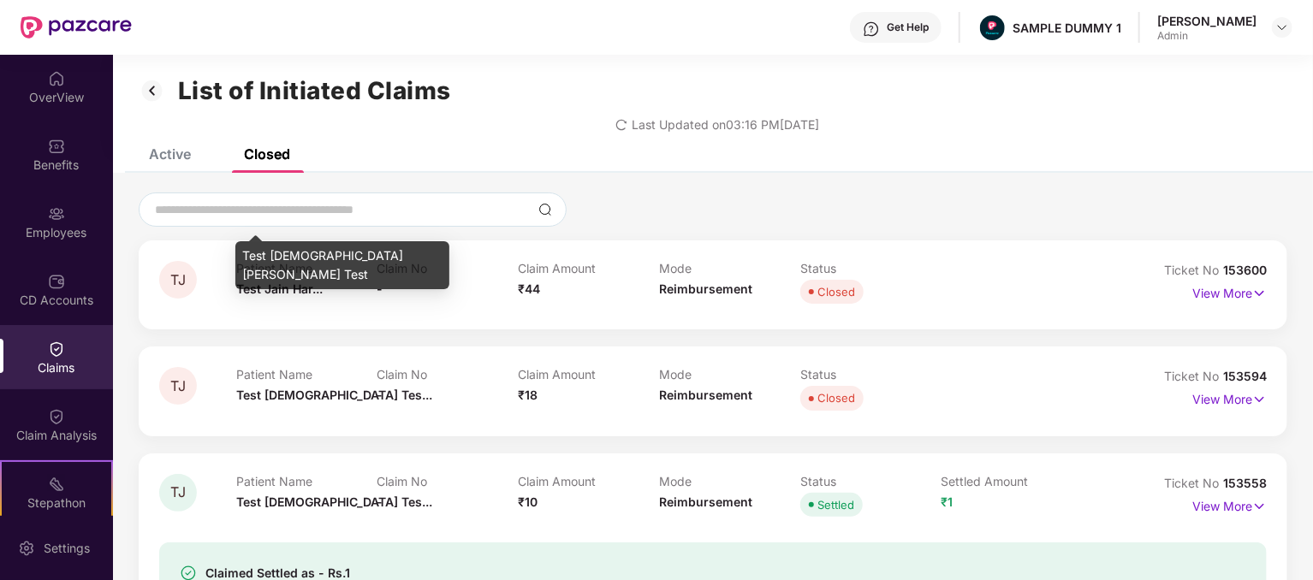
scroll to position [0, 0]
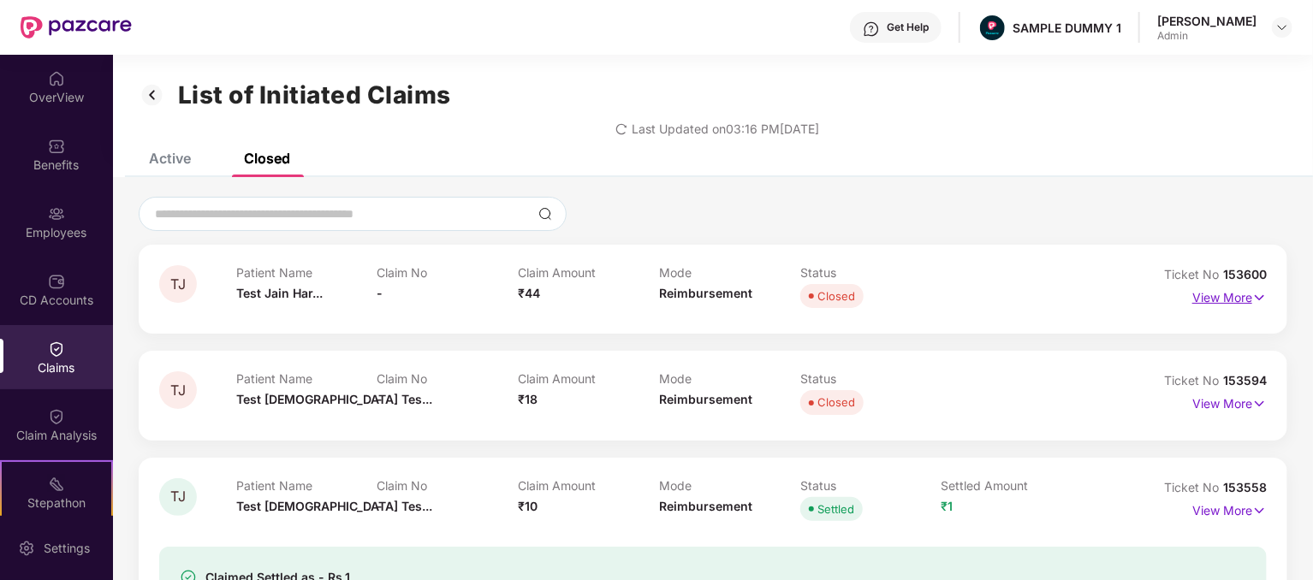
click at [1217, 301] on p "View More" at bounding box center [1230, 295] width 74 height 23
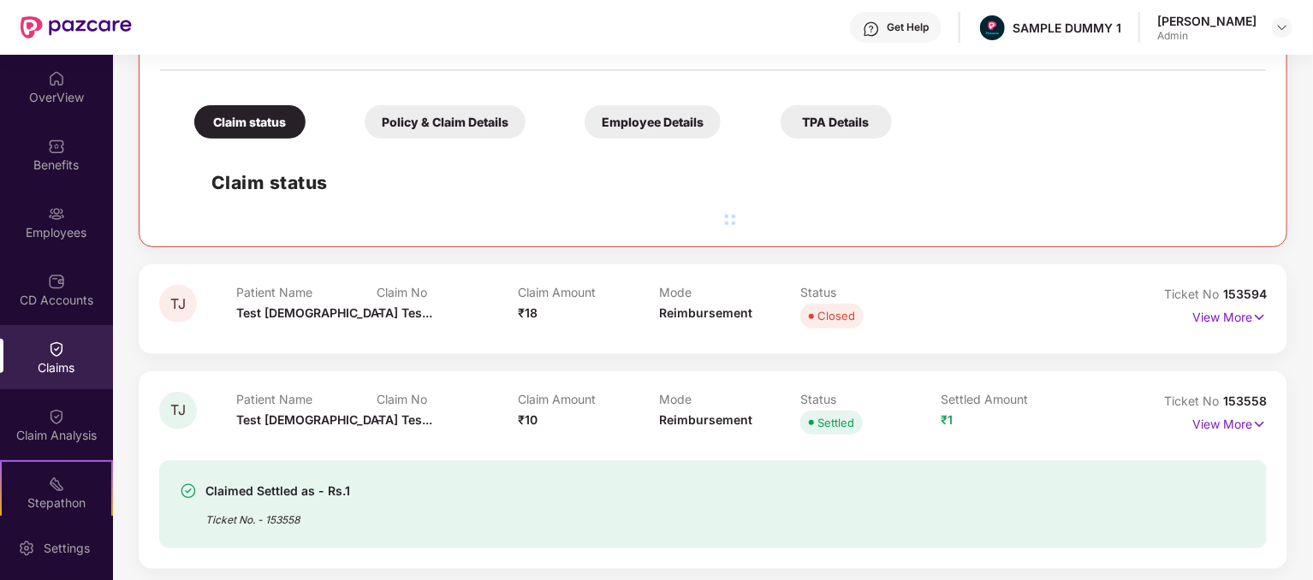
scroll to position [342, 0]
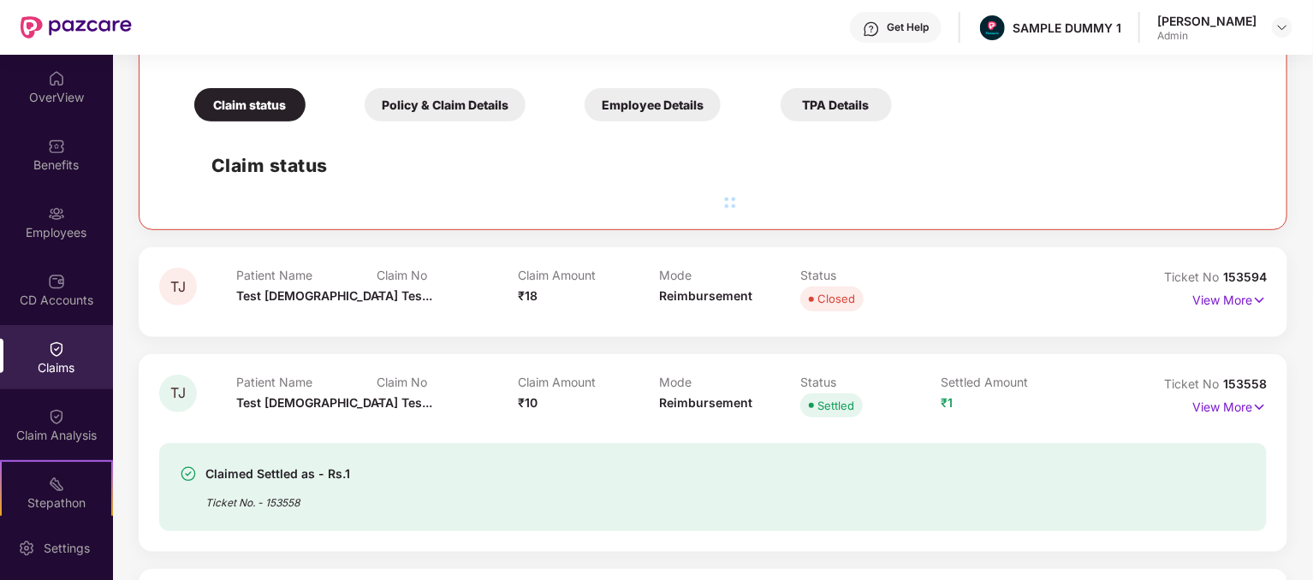
click at [268, 473] on div "Claimed Settled as - Rs.1" at bounding box center [277, 474] width 145 height 21
copy div "Claimed Settled as - Rs.1"
click at [250, 501] on div "Ticket No. - 153558" at bounding box center [277, 498] width 145 height 27
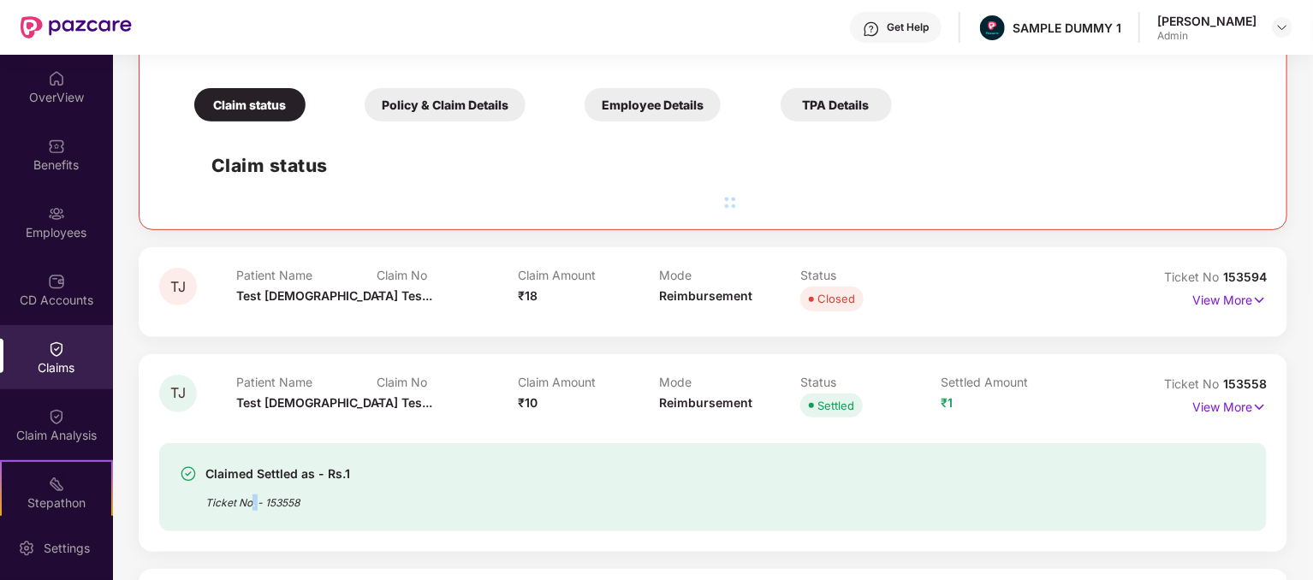
click at [250, 501] on div "Ticket No. - 153558" at bounding box center [277, 498] width 145 height 27
copy div "Ticket No. - 153558"
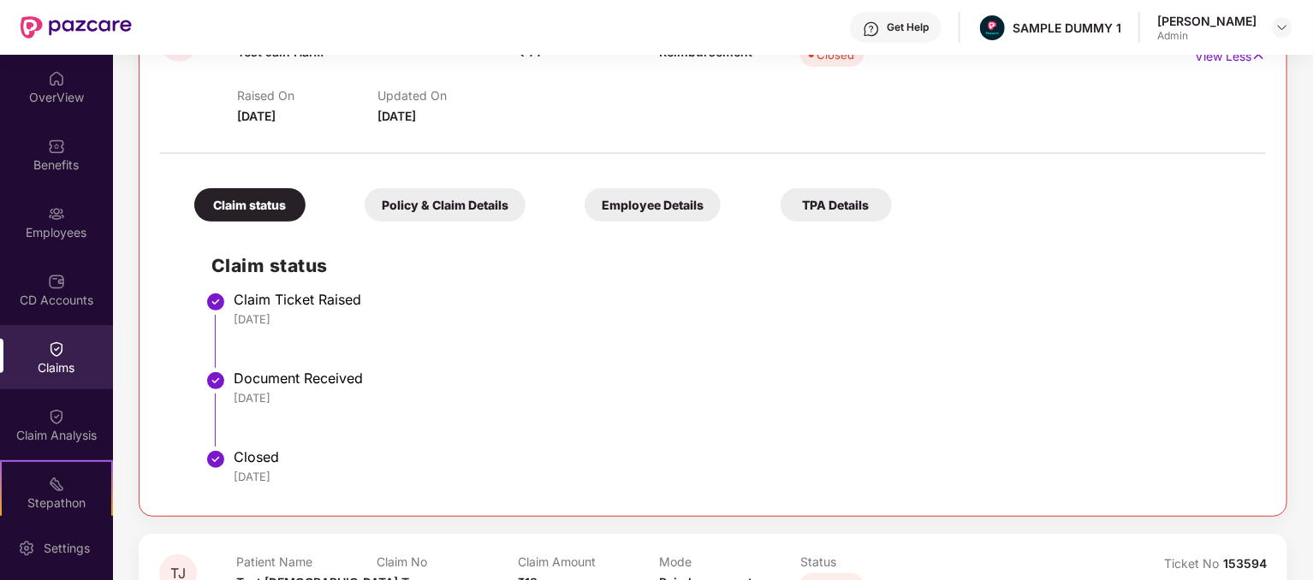
scroll to position [0, 0]
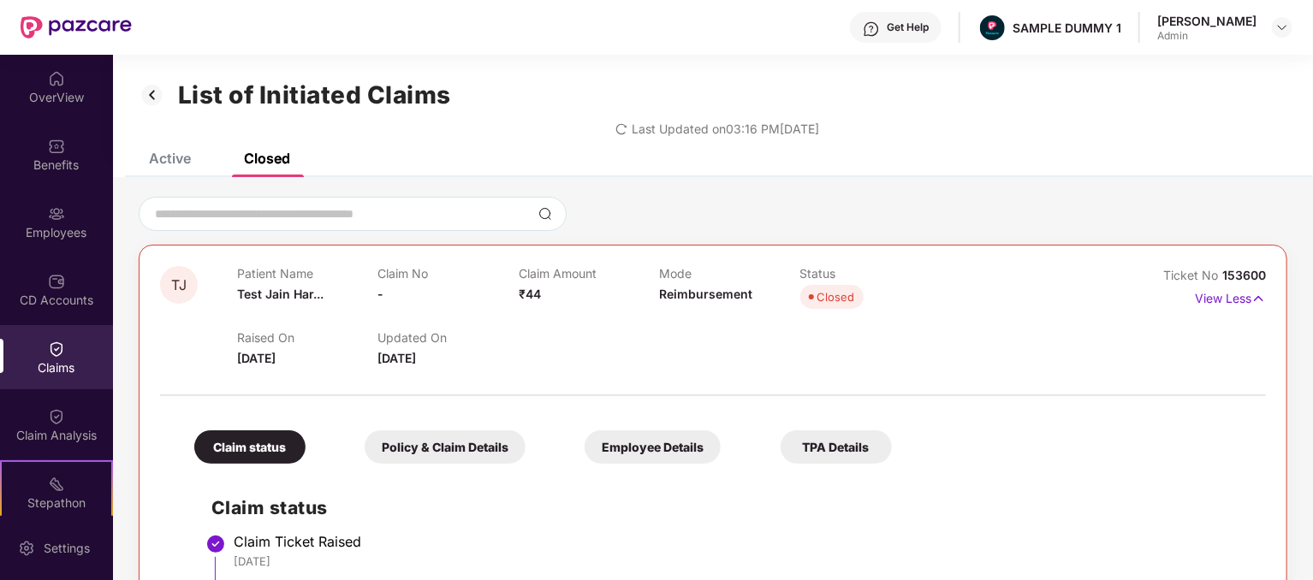
click at [183, 158] on div "Active" at bounding box center [170, 158] width 42 height 17
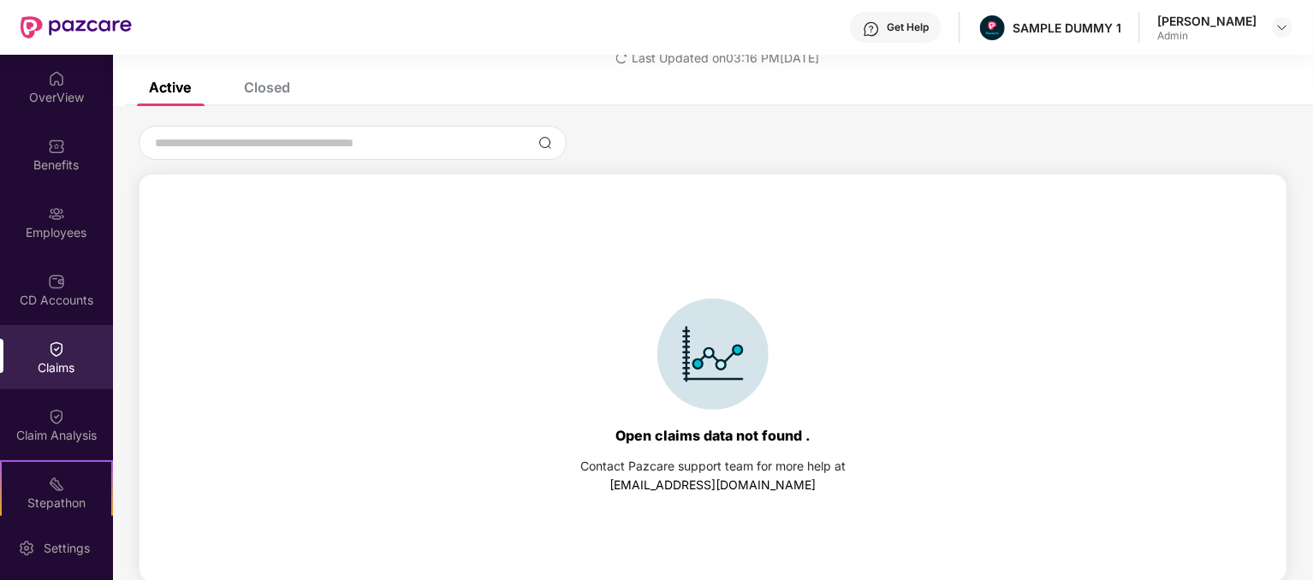
scroll to position [74, 0]
click at [280, 92] on div "Closed" at bounding box center [267, 84] width 46 height 17
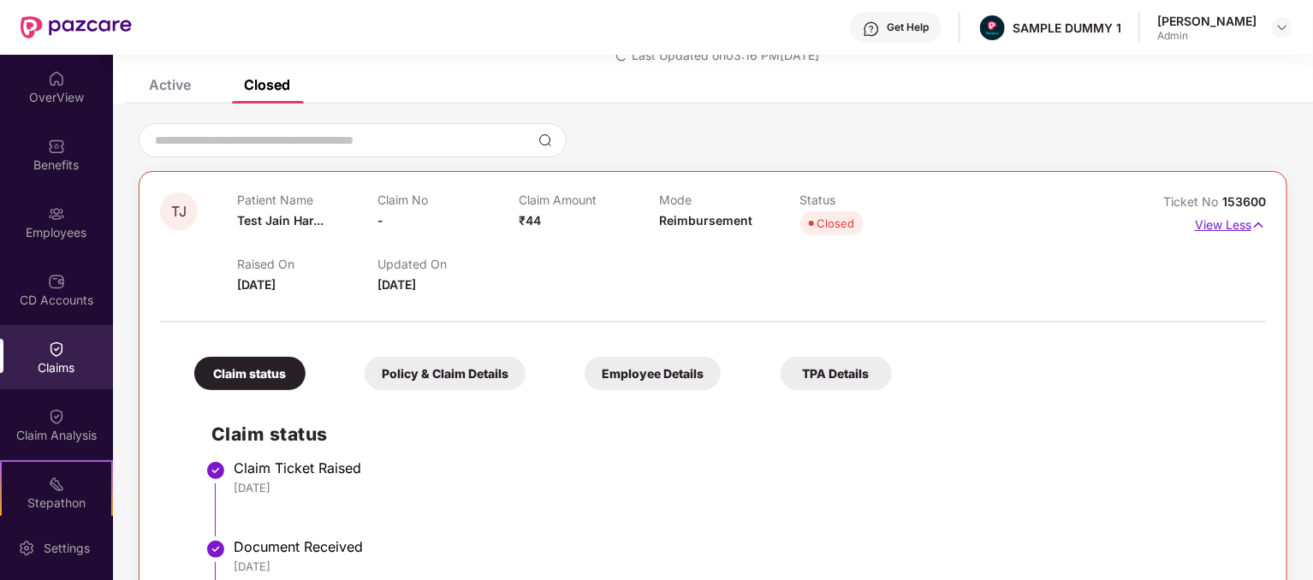
click at [1206, 223] on p "View Less" at bounding box center [1230, 222] width 71 height 23
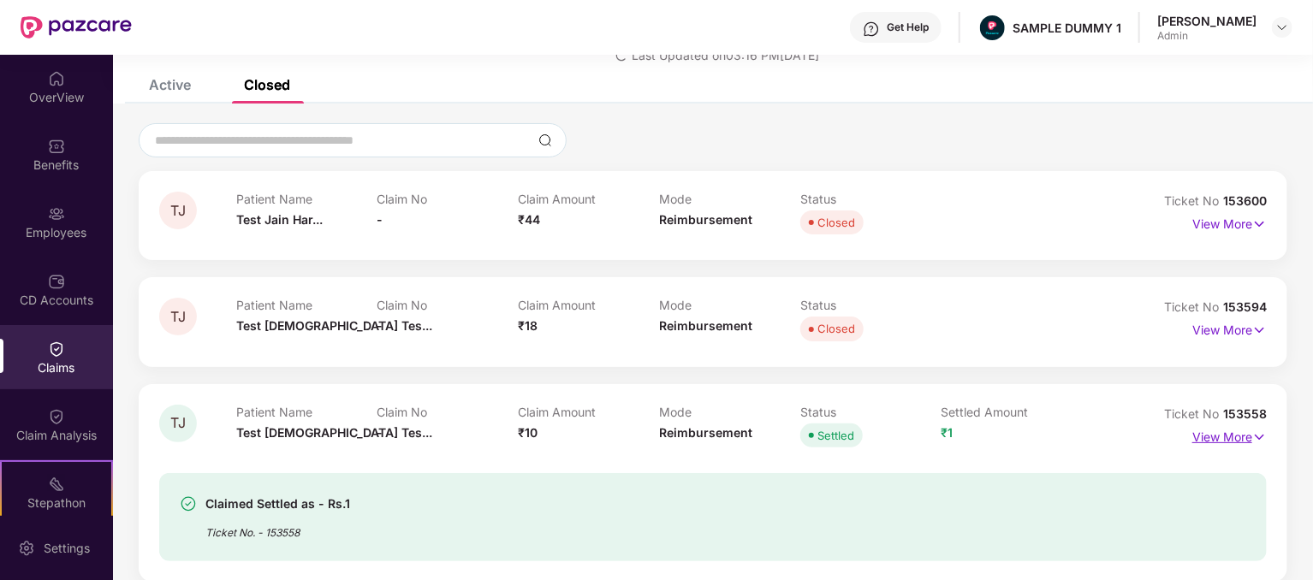
click at [1218, 432] on p "View More" at bounding box center [1230, 435] width 74 height 23
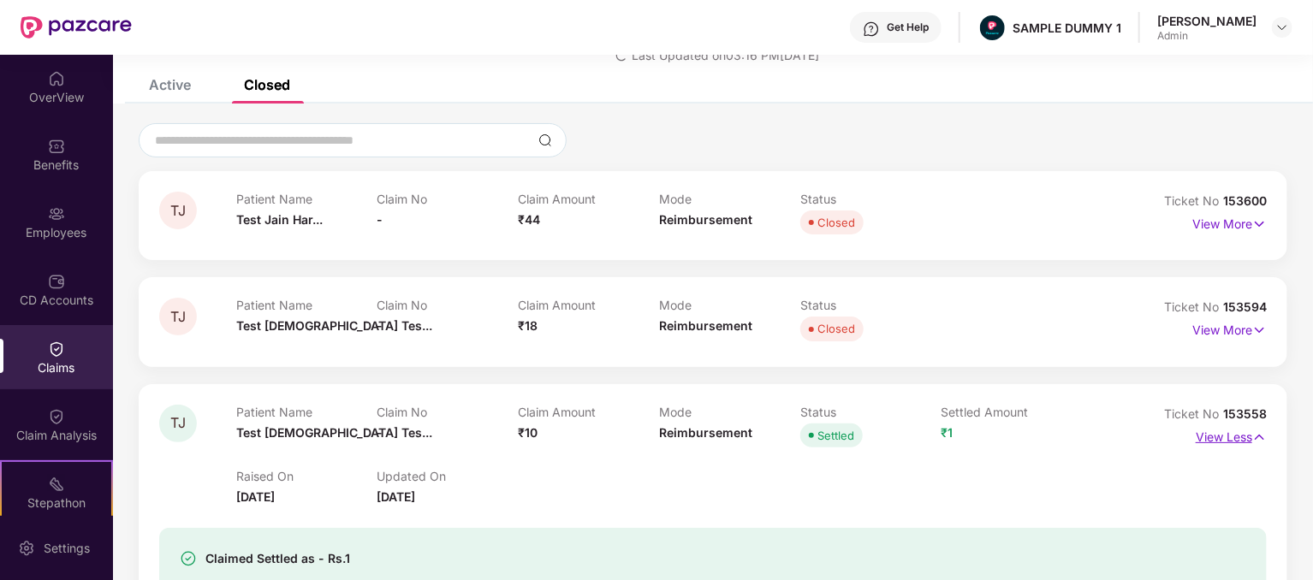
click at [1218, 432] on p "View Less" at bounding box center [1231, 435] width 71 height 23
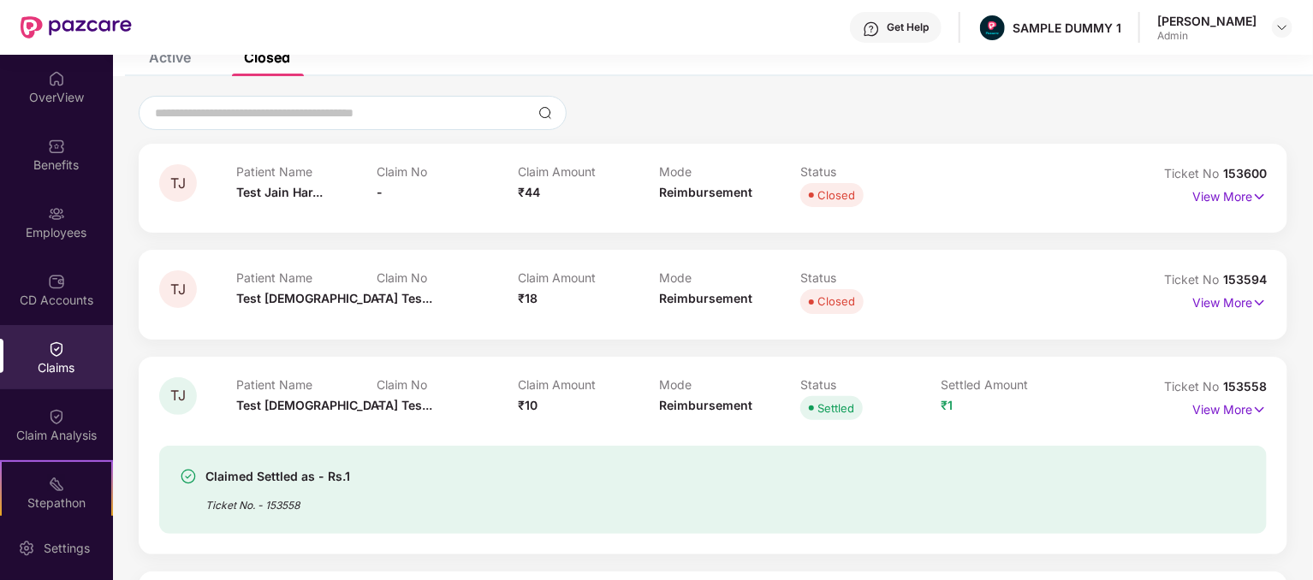
scroll to position [159, 0]
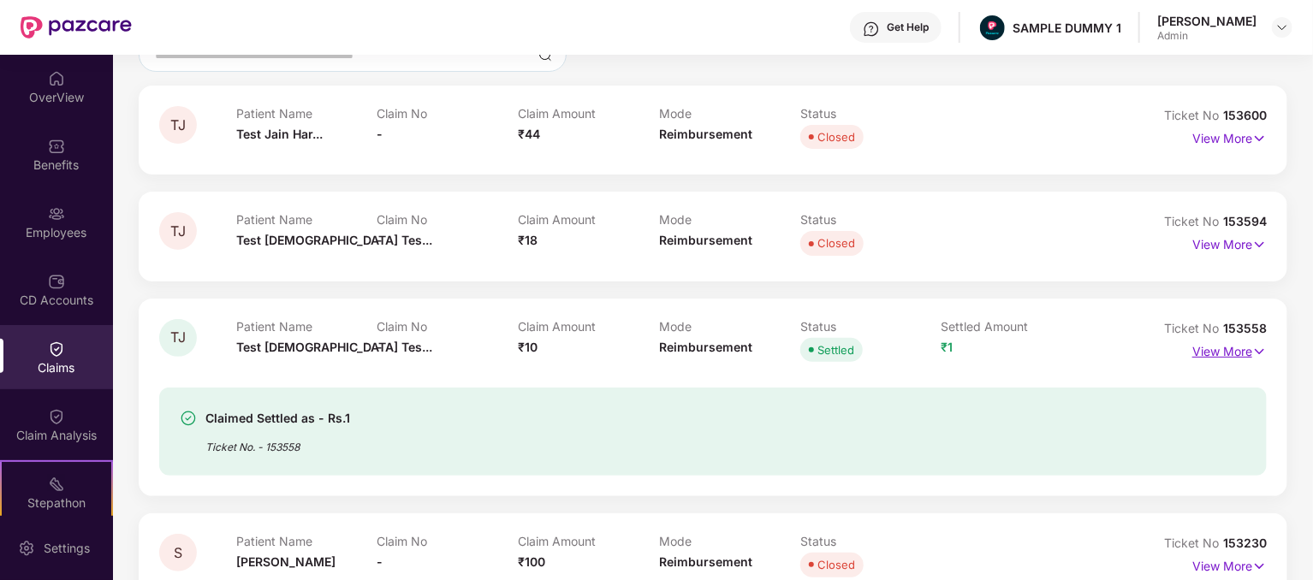
click at [1202, 356] on p "View More" at bounding box center [1230, 349] width 74 height 23
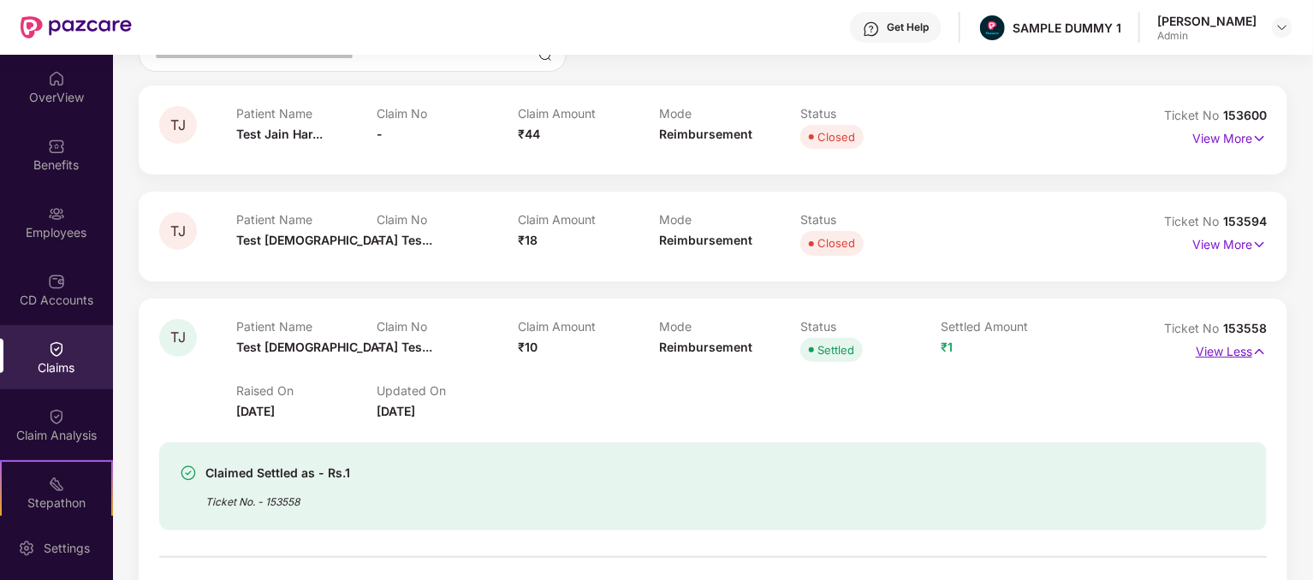
click at [1202, 356] on p "View Less" at bounding box center [1231, 349] width 71 height 23
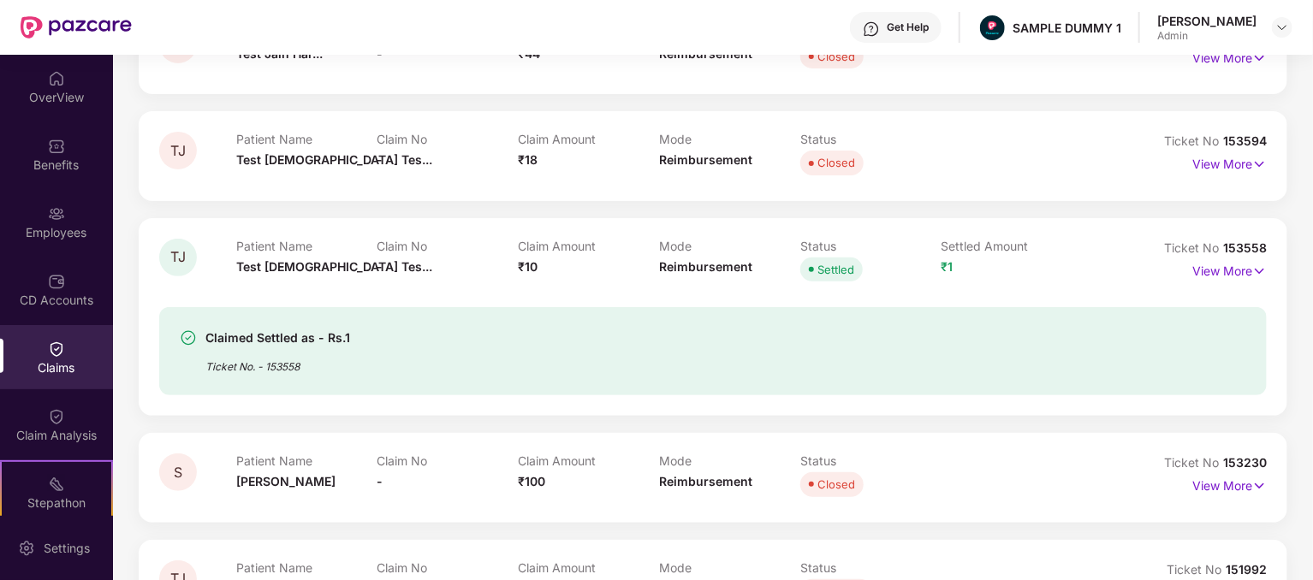
scroll to position [245, 0]
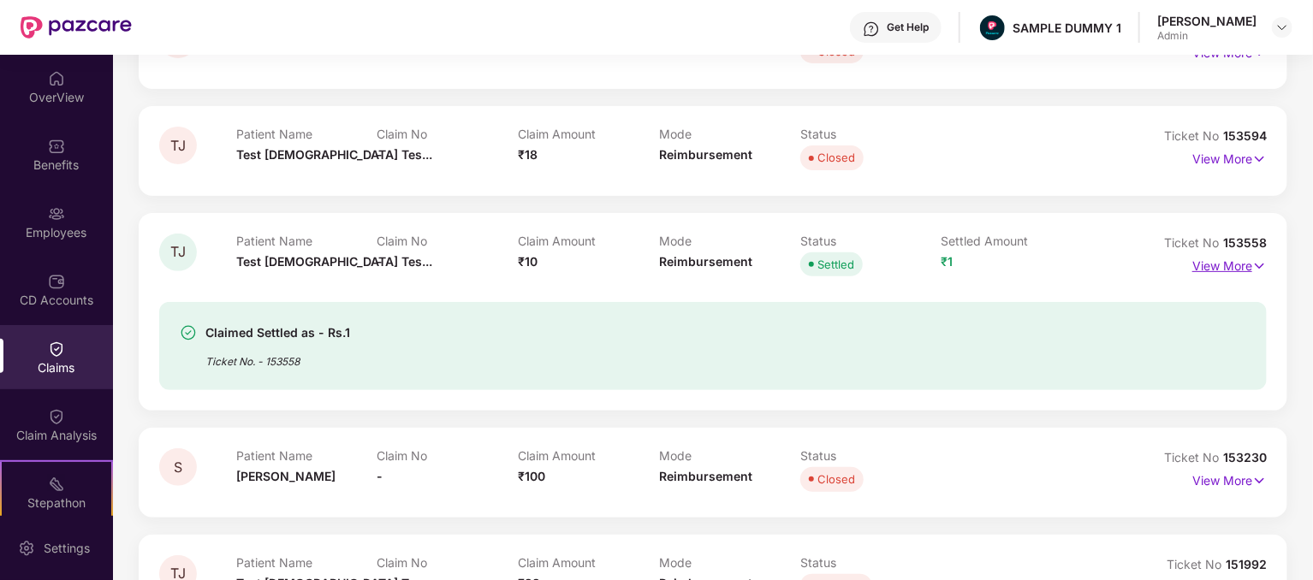
click at [1243, 255] on p "View More" at bounding box center [1230, 264] width 74 height 23
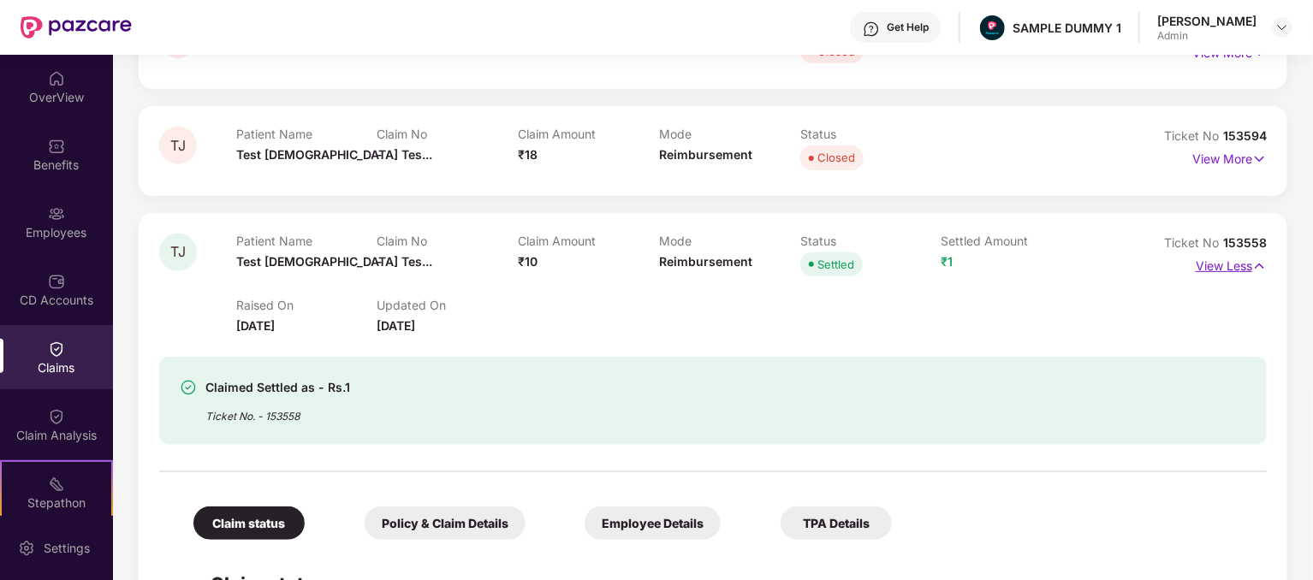
click at [1240, 265] on p "View Less" at bounding box center [1231, 264] width 71 height 23
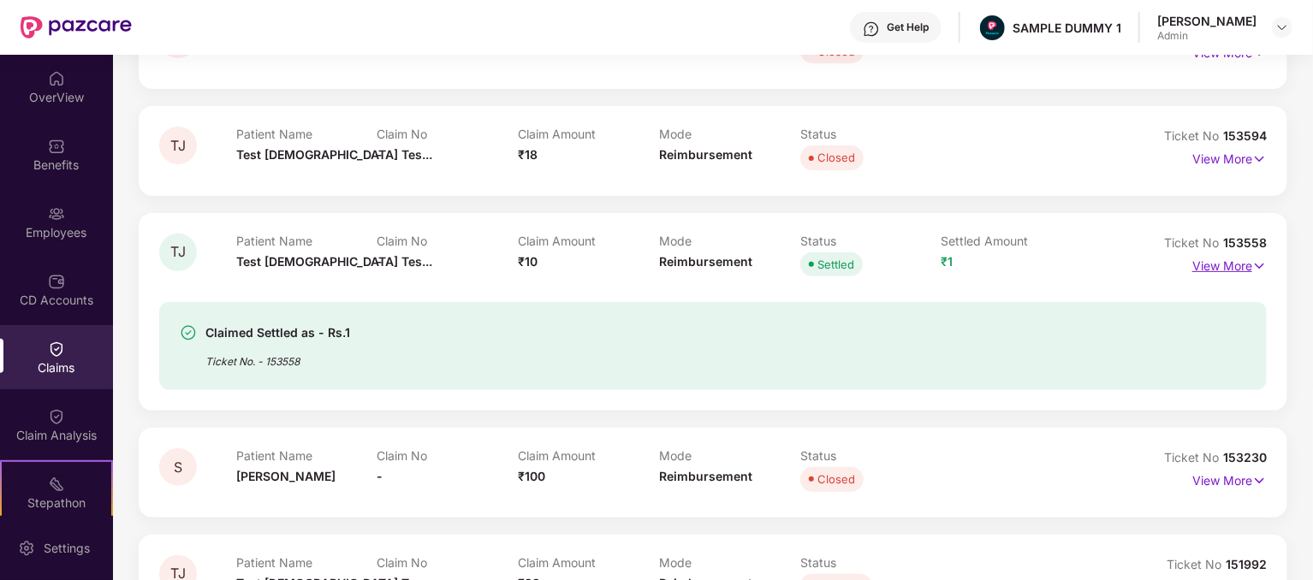
click at [1223, 266] on p "View More" at bounding box center [1230, 264] width 74 height 23
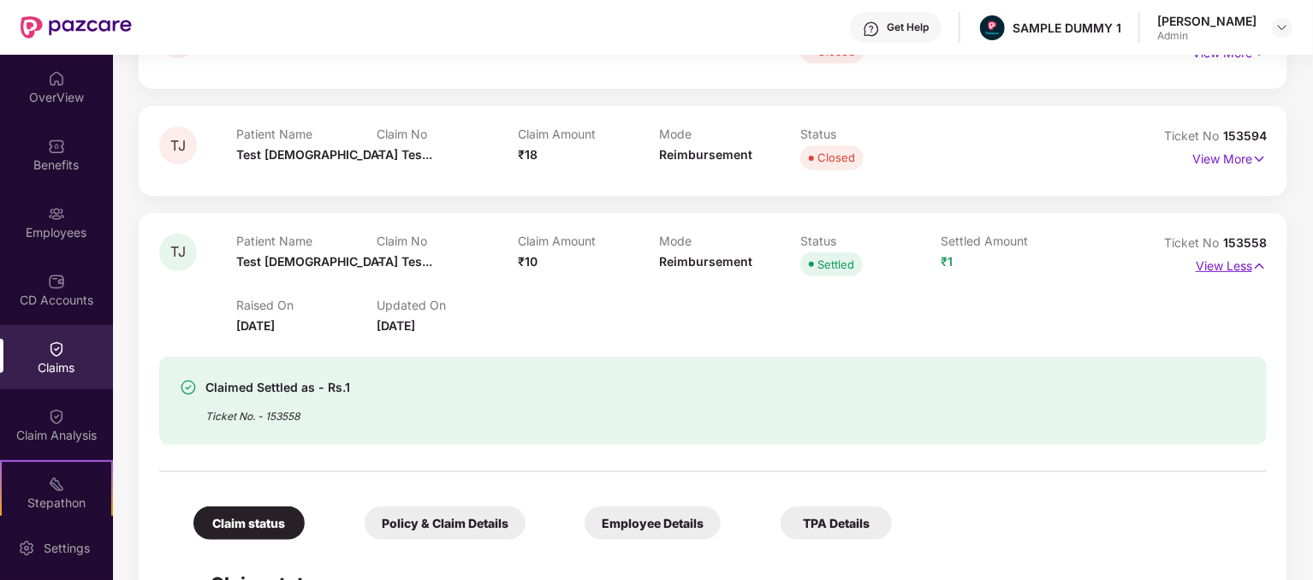
click at [1209, 267] on p "View Less" at bounding box center [1231, 264] width 71 height 23
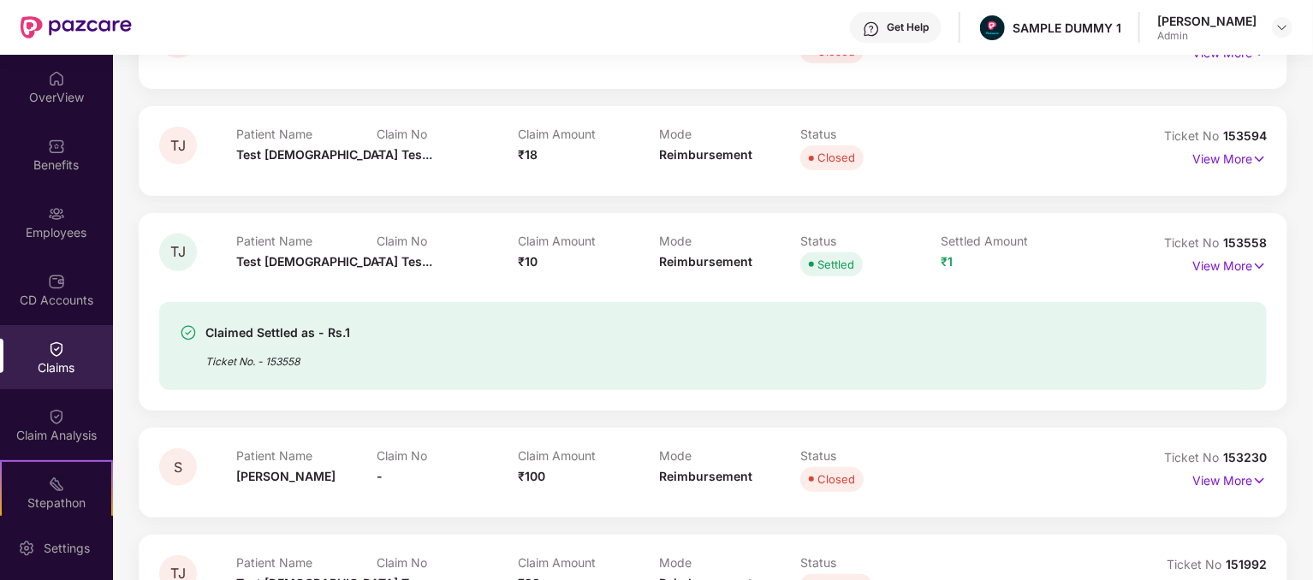
click at [1219, 242] on span "Ticket No" at bounding box center [1193, 242] width 59 height 15
click at [992, 237] on p "Settled Amount" at bounding box center [1012, 241] width 141 height 15
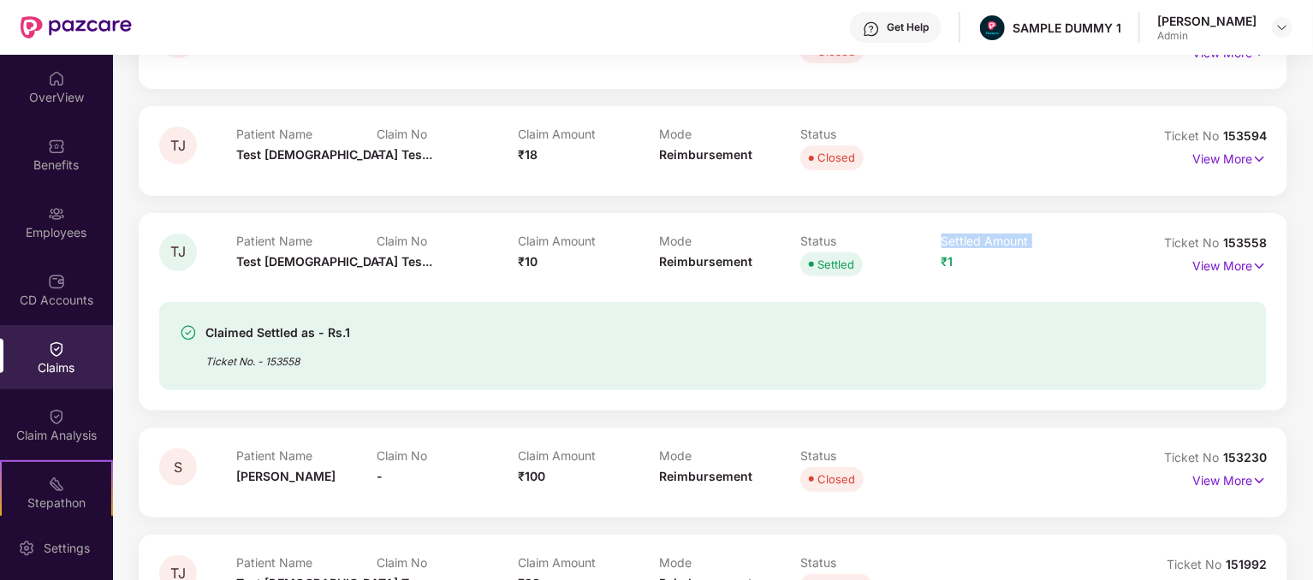
click at [992, 237] on p "Settled Amount" at bounding box center [1012, 241] width 141 height 15
copy p "Settled Amount"
click at [1238, 268] on p "View More" at bounding box center [1230, 264] width 74 height 23
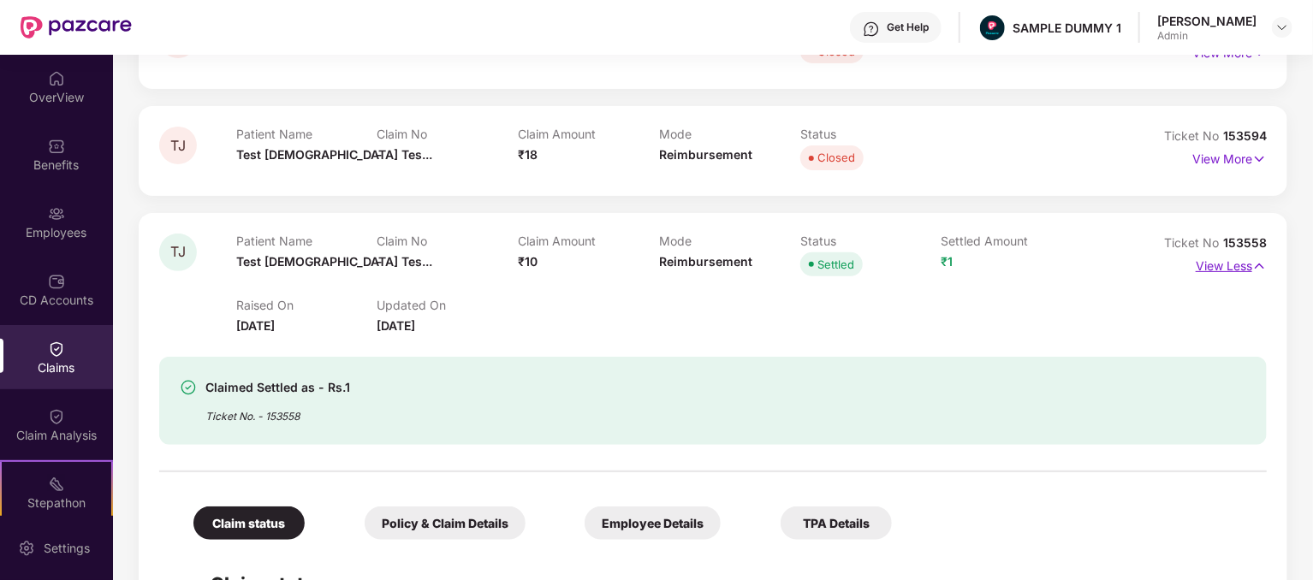
click at [1238, 268] on p "View Less" at bounding box center [1231, 264] width 71 height 23
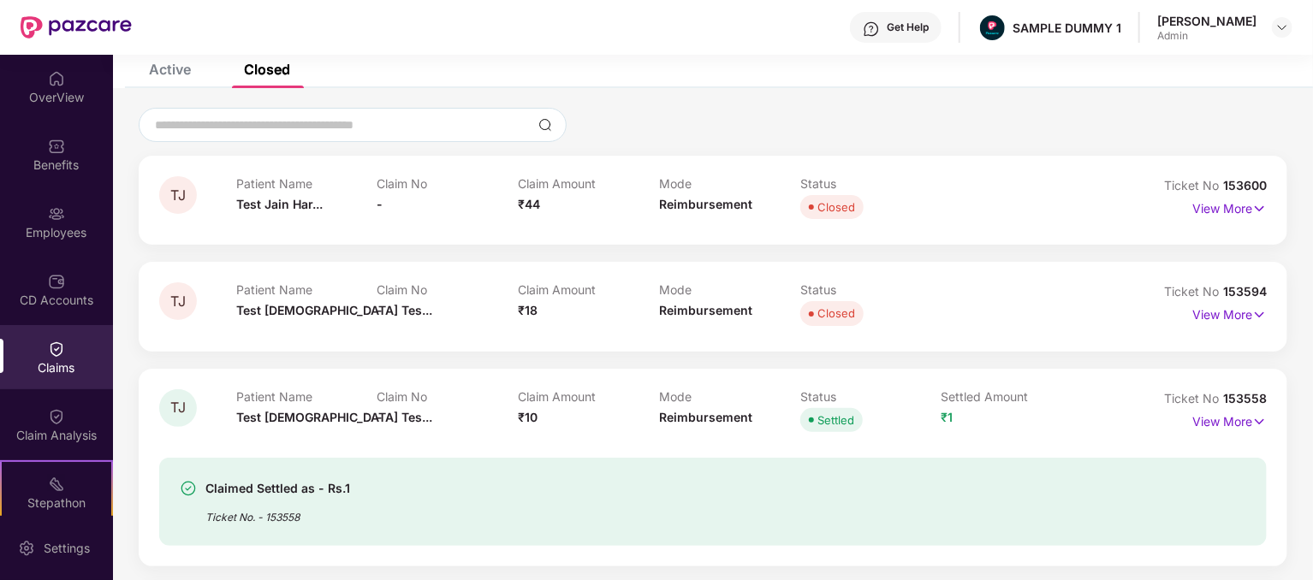
scroll to position [74, 0]
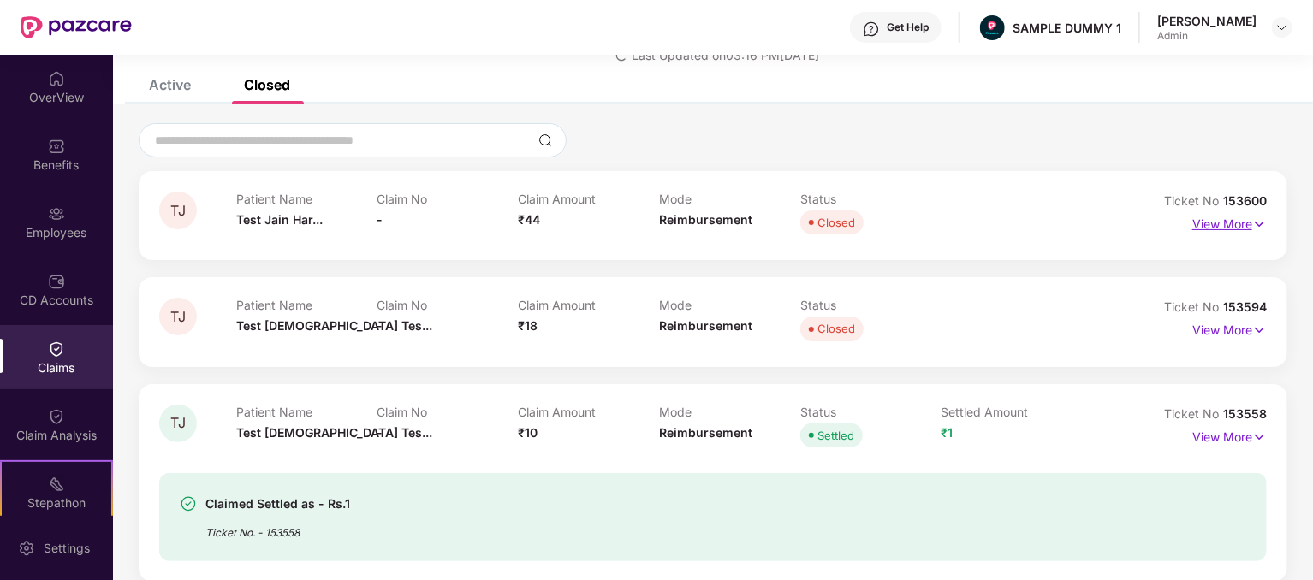
click at [1233, 227] on p "View More" at bounding box center [1230, 222] width 74 height 23
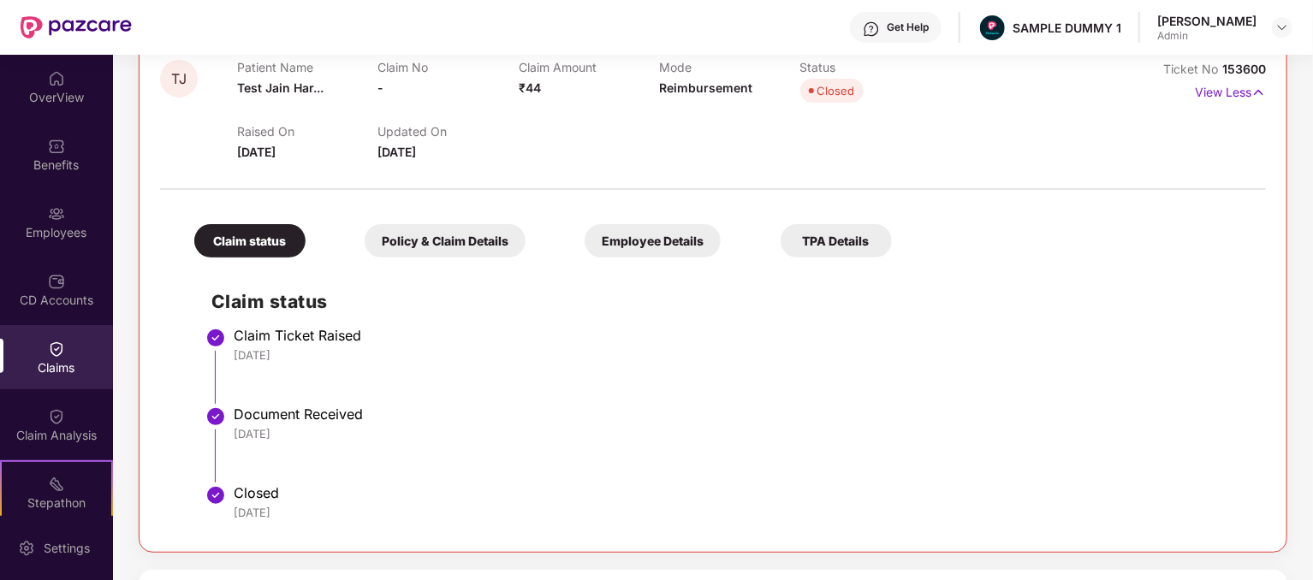
scroll to position [257, 0]
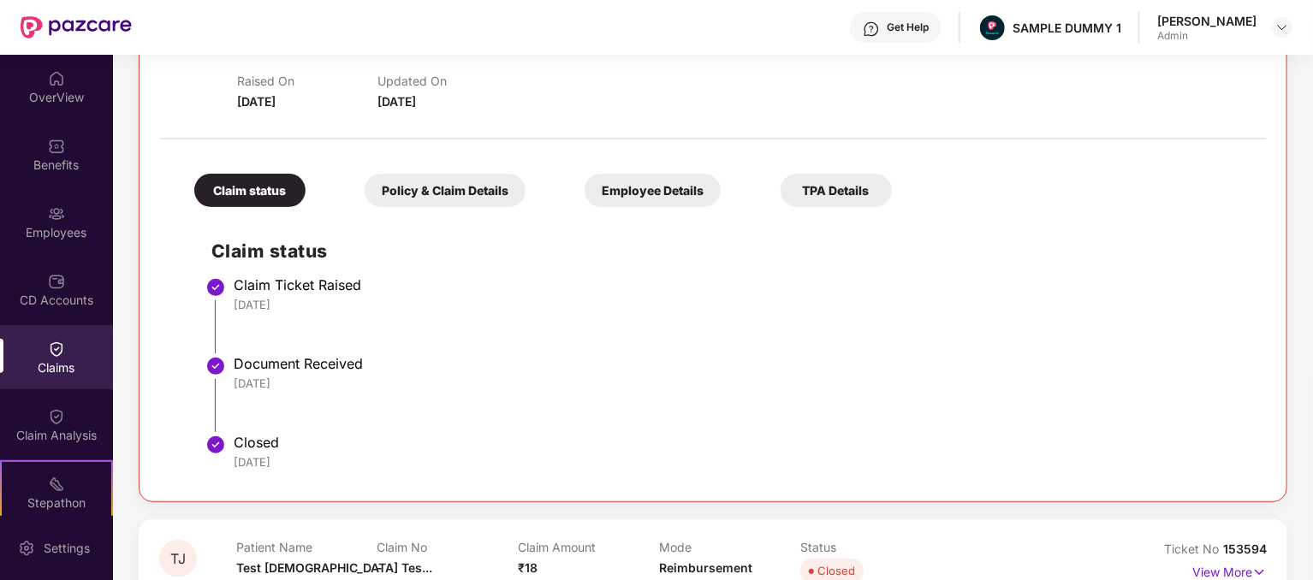
click at [491, 201] on div "Policy & Claim Details" at bounding box center [445, 190] width 161 height 33
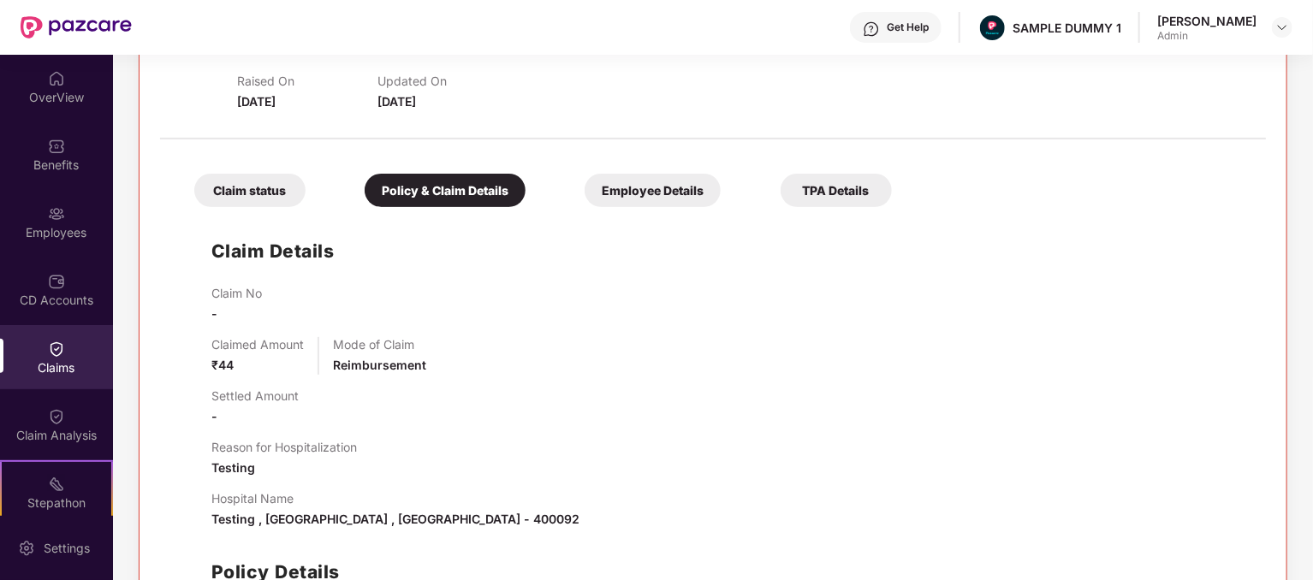
click at [622, 188] on div "Employee Details" at bounding box center [653, 190] width 136 height 33
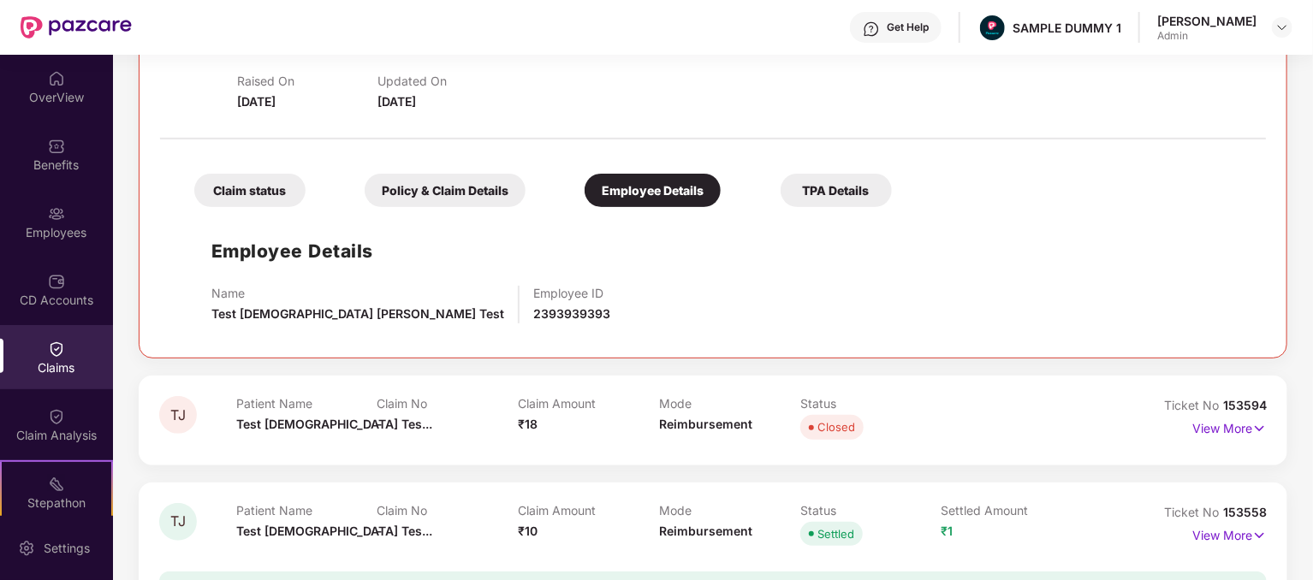
click at [830, 200] on div "TPA Details" at bounding box center [836, 190] width 111 height 33
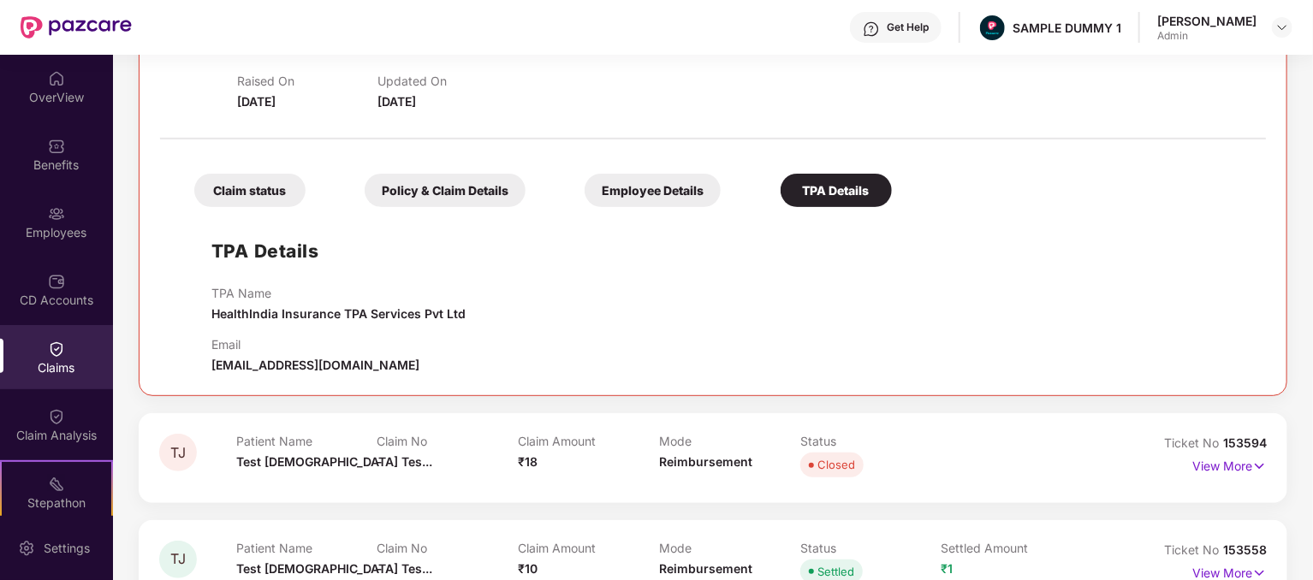
click at [256, 195] on div "Claim status" at bounding box center [249, 190] width 111 height 33
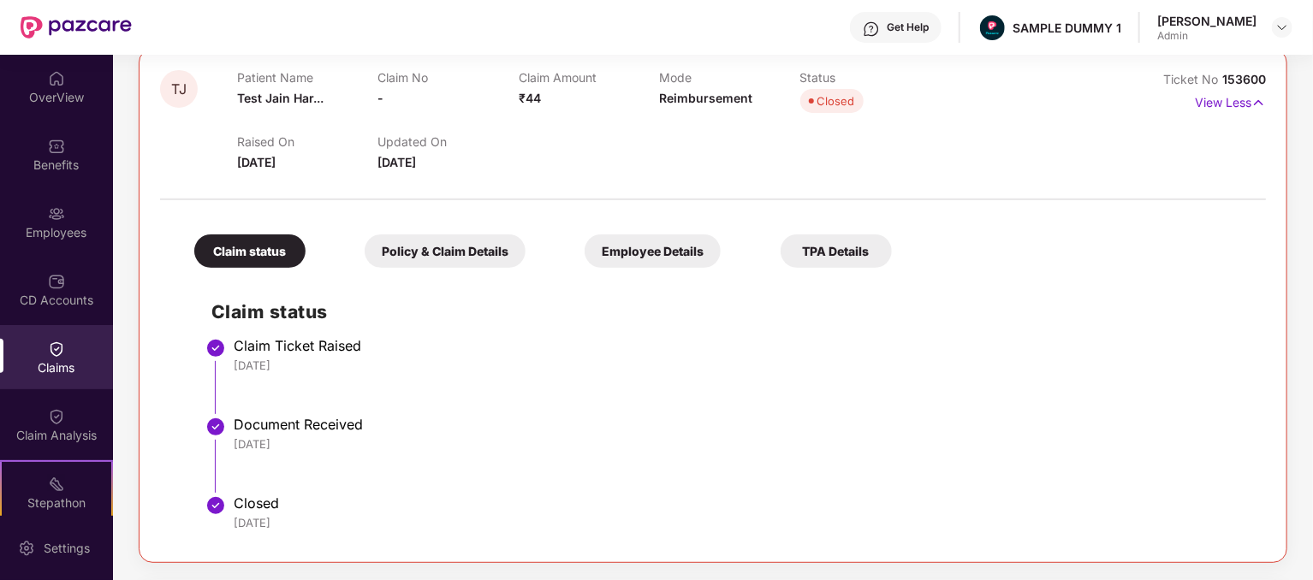
scroll to position [0, 0]
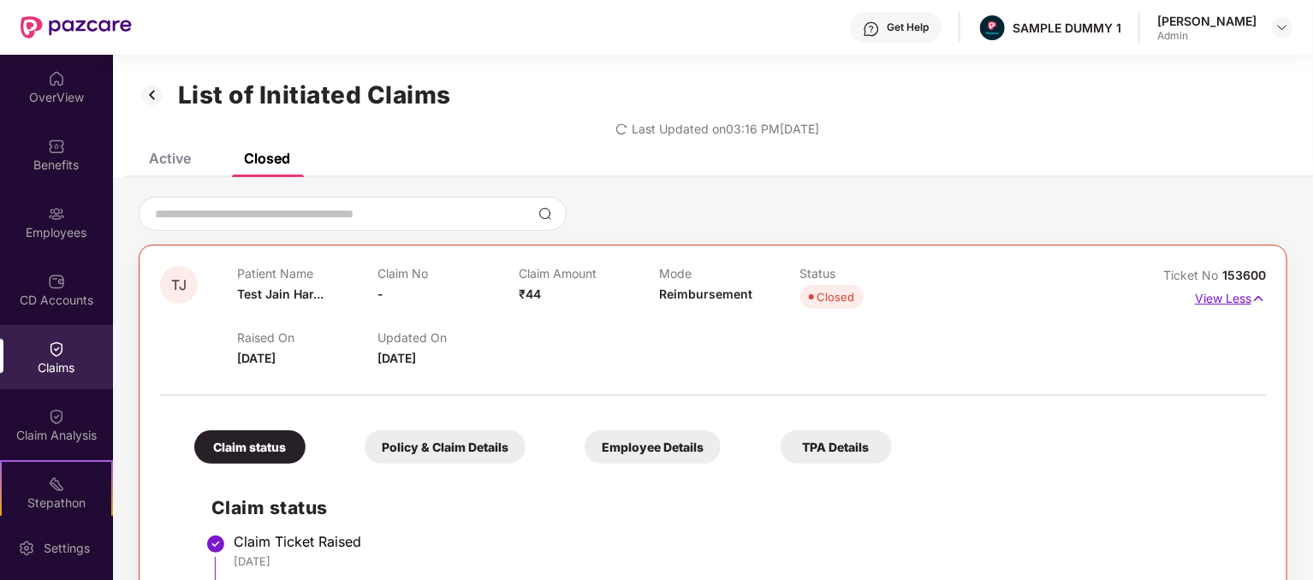
click at [1242, 292] on p "View Less" at bounding box center [1230, 296] width 71 height 23
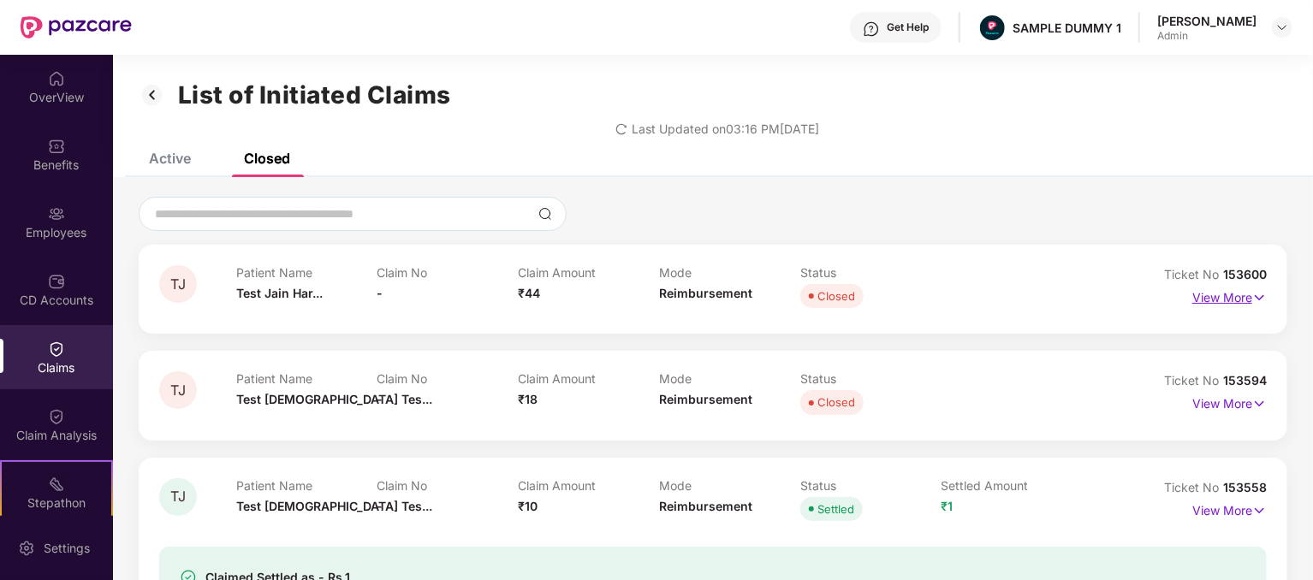
click at [1223, 290] on p "View More" at bounding box center [1230, 295] width 74 height 23
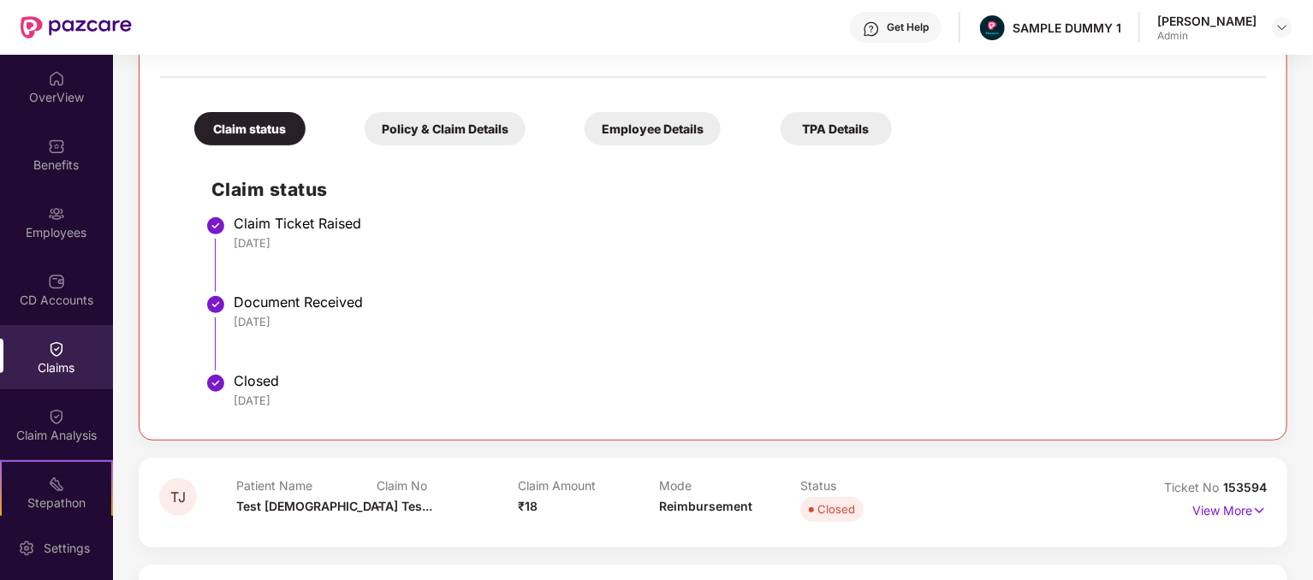
scroll to position [257, 0]
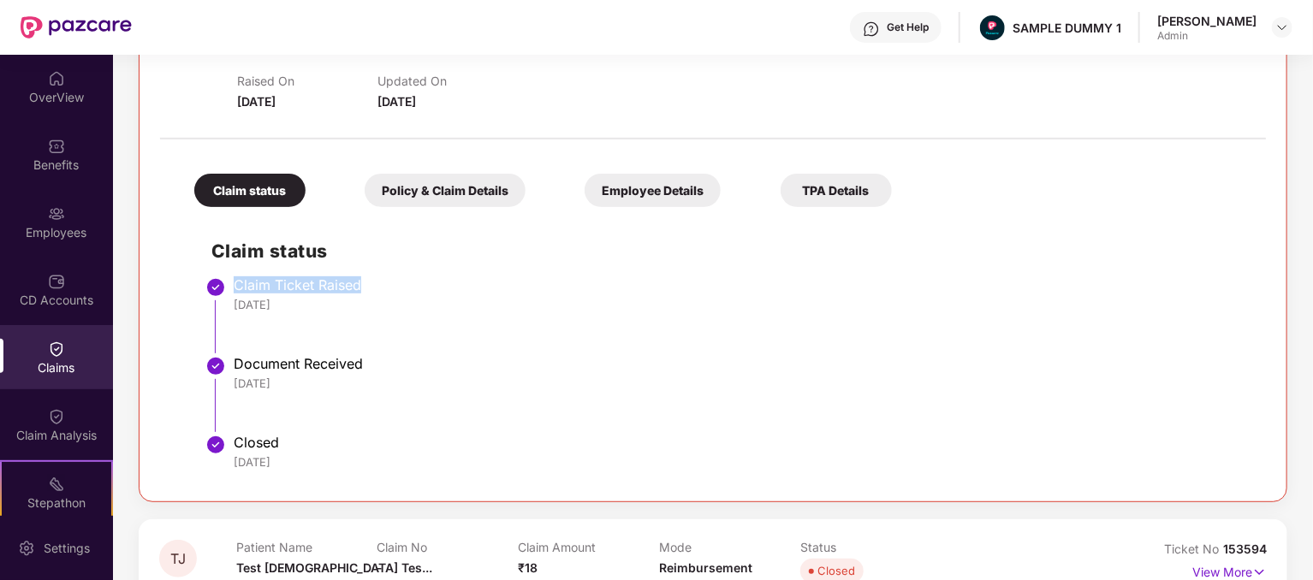
drag, startPoint x: 235, startPoint y: 282, endPoint x: 399, endPoint y: 291, distance: 164.7
click at [399, 291] on div "Claim Ticket Raised" at bounding box center [741, 285] width 1015 height 17
copy div "Claim Ticket Raised"
click at [557, 408] on li "Document Received [DATE]" at bounding box center [730, 400] width 1038 height 79
click at [341, 364] on div "Document Received" at bounding box center [741, 363] width 1015 height 17
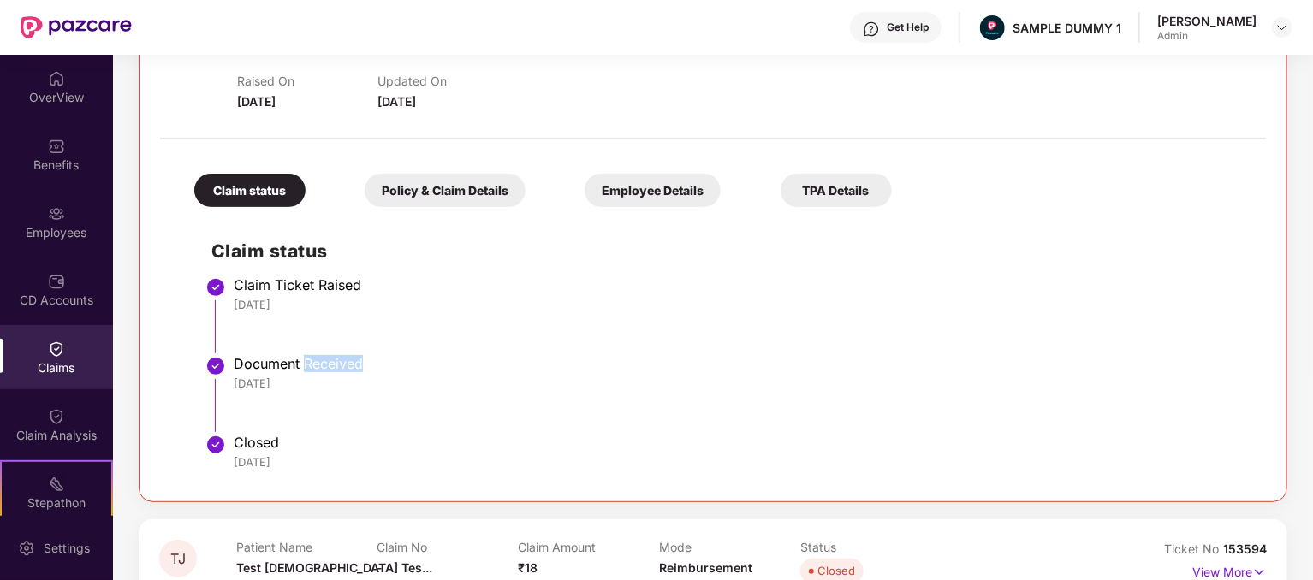
click at [341, 364] on div "Document Received" at bounding box center [741, 363] width 1015 height 17
copy div "Document Received"
click at [274, 381] on div "[DATE]" at bounding box center [741, 383] width 1015 height 15
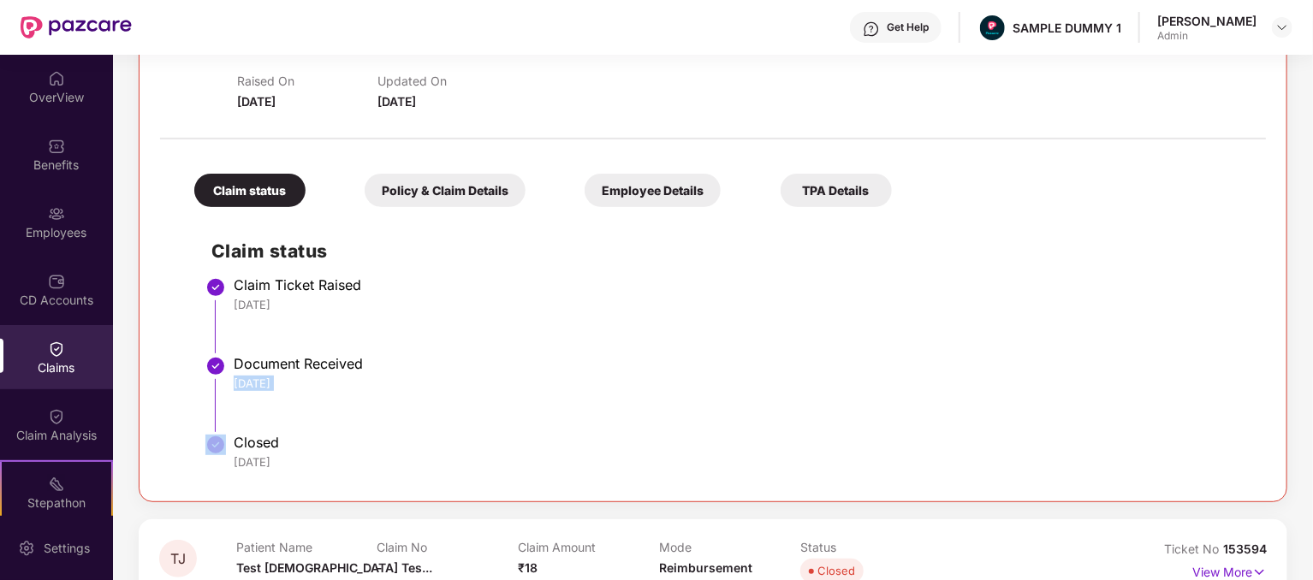
click at [274, 381] on div "[DATE]" at bounding box center [741, 383] width 1015 height 15
click at [585, 434] on div "Closed" at bounding box center [741, 442] width 1015 height 17
drag, startPoint x: 279, startPoint y: 446, endPoint x: 229, endPoint y: 448, distance: 49.7
click at [229, 448] on li "Closed [DATE]" at bounding box center [730, 460] width 1038 height 41
copy div "Closed"
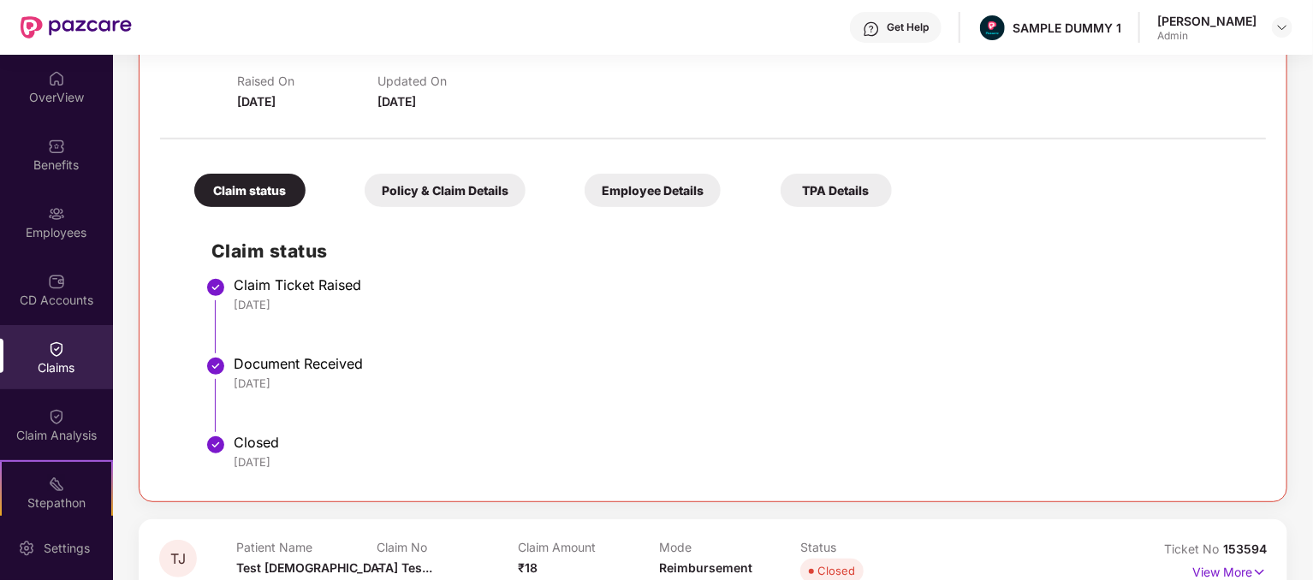
click at [393, 205] on div "Policy & Claim Details" at bounding box center [445, 190] width 161 height 33
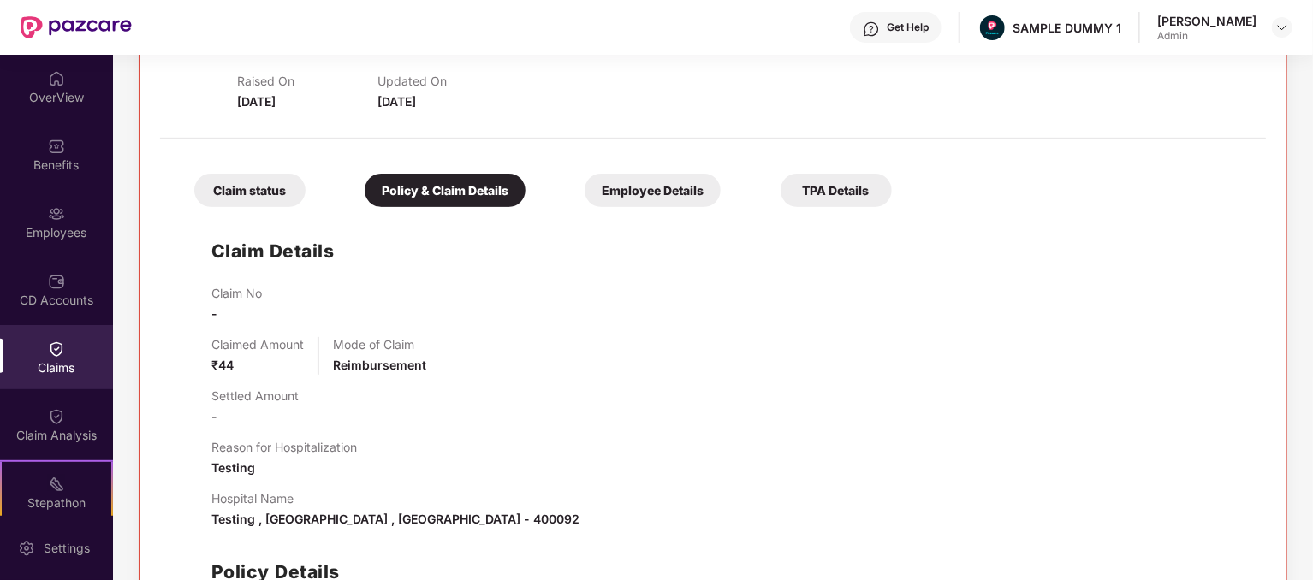
scroll to position [0, 0]
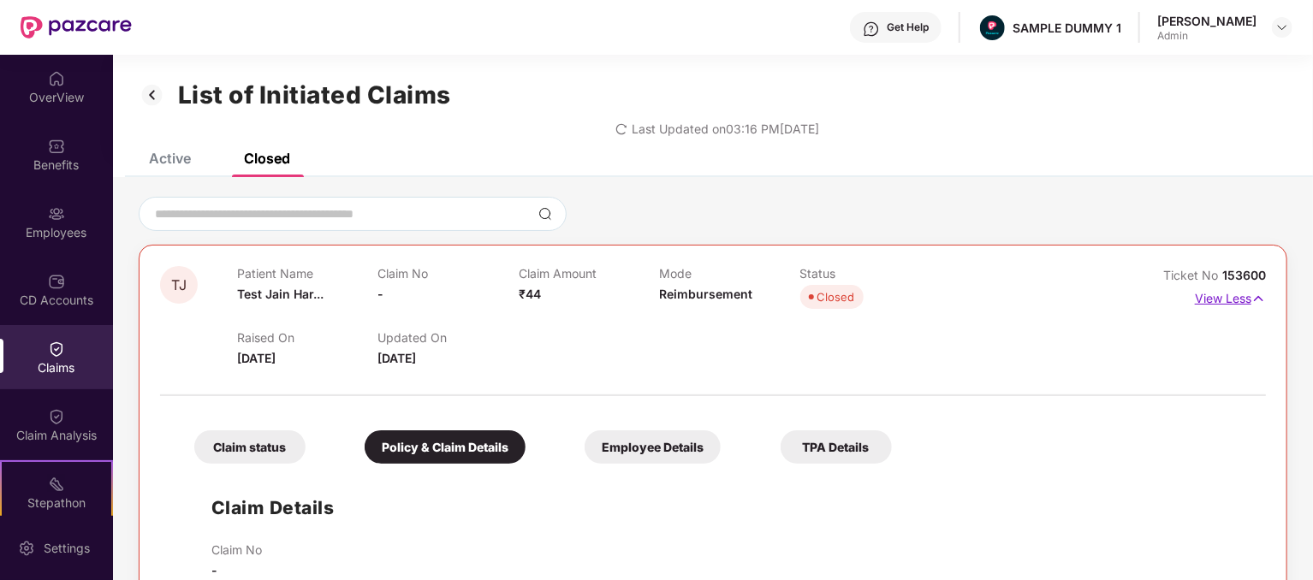
click at [1217, 300] on p "View Less" at bounding box center [1230, 296] width 71 height 23
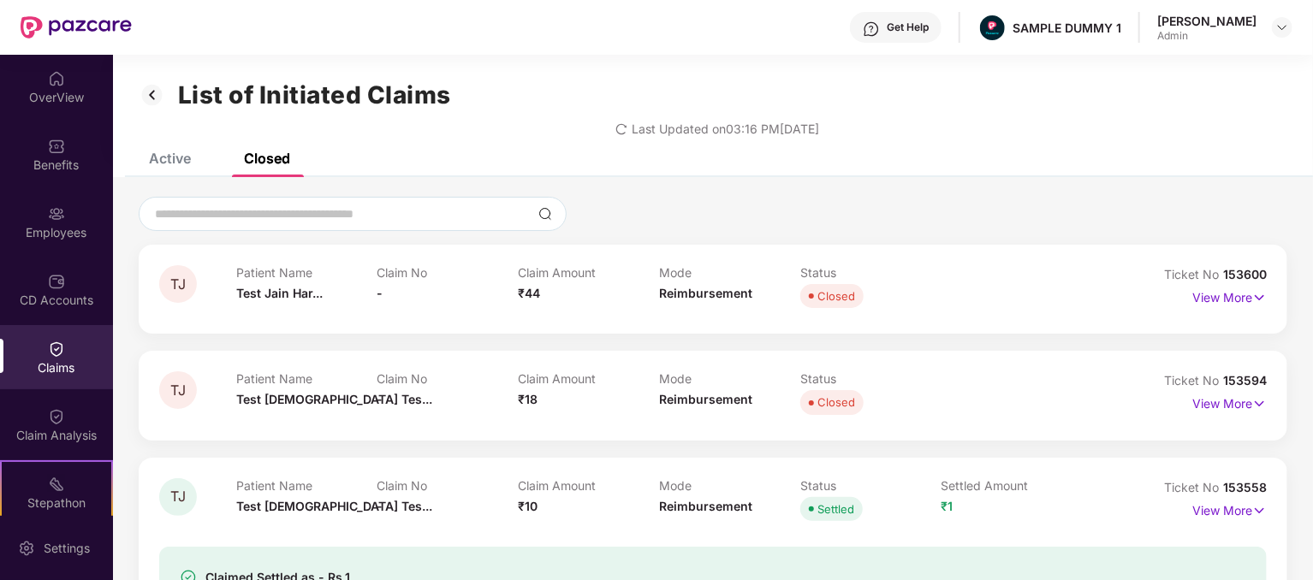
click at [173, 153] on div "Active" at bounding box center [170, 158] width 42 height 17
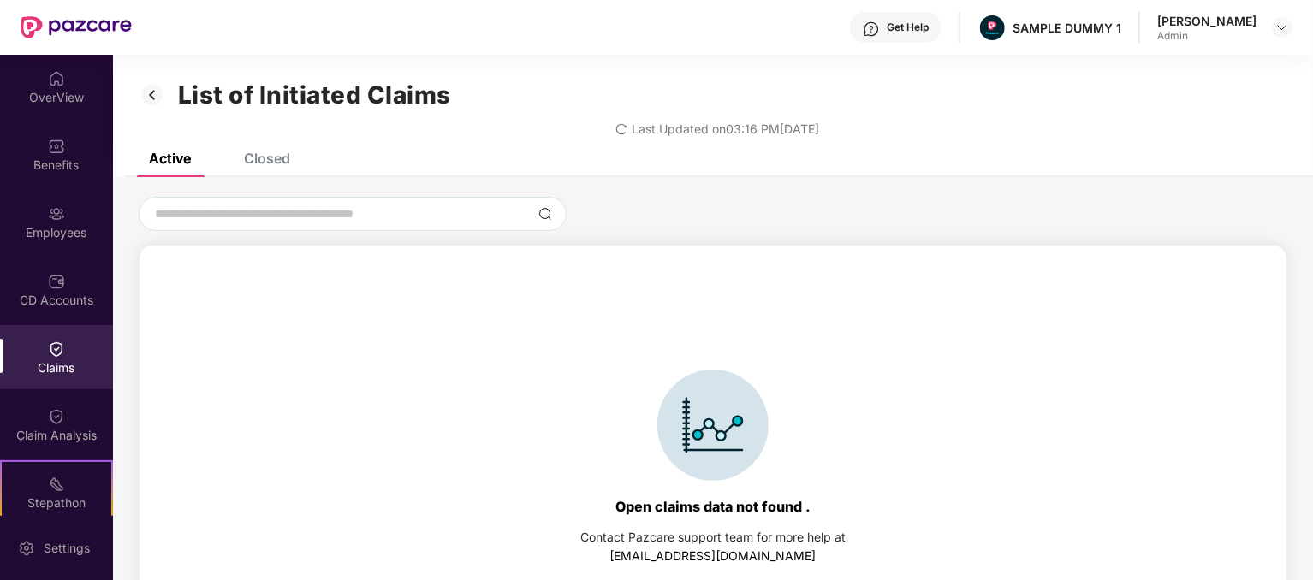
click at [277, 154] on div "Closed" at bounding box center [267, 158] width 46 height 17
